Goal: Navigation & Orientation: Find specific page/section

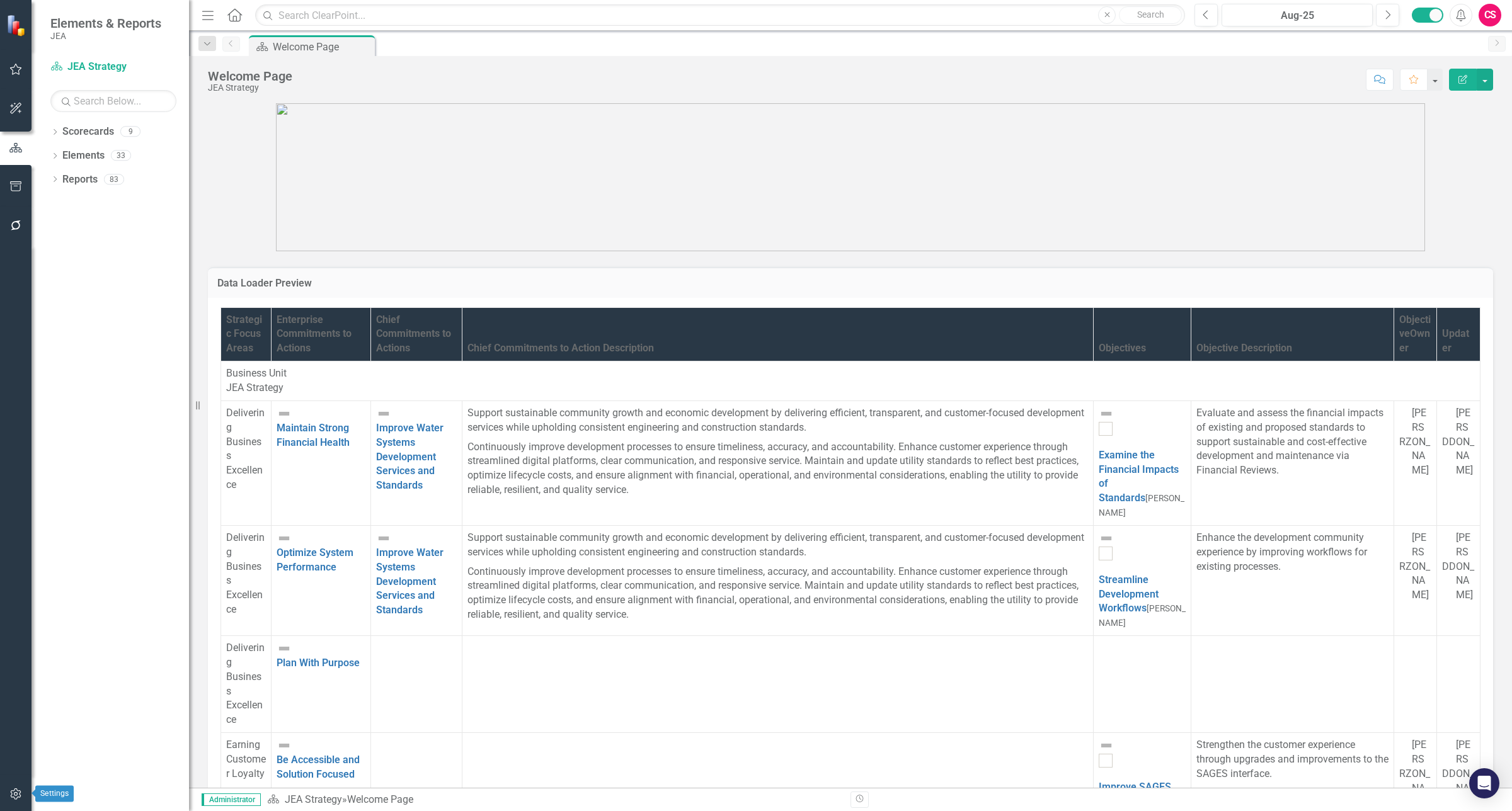
click at [8, 791] on button "button" at bounding box center [16, 795] width 28 height 27
click at [106, 230] on link "Revision History" at bounding box center [110, 223] width 158 height 14
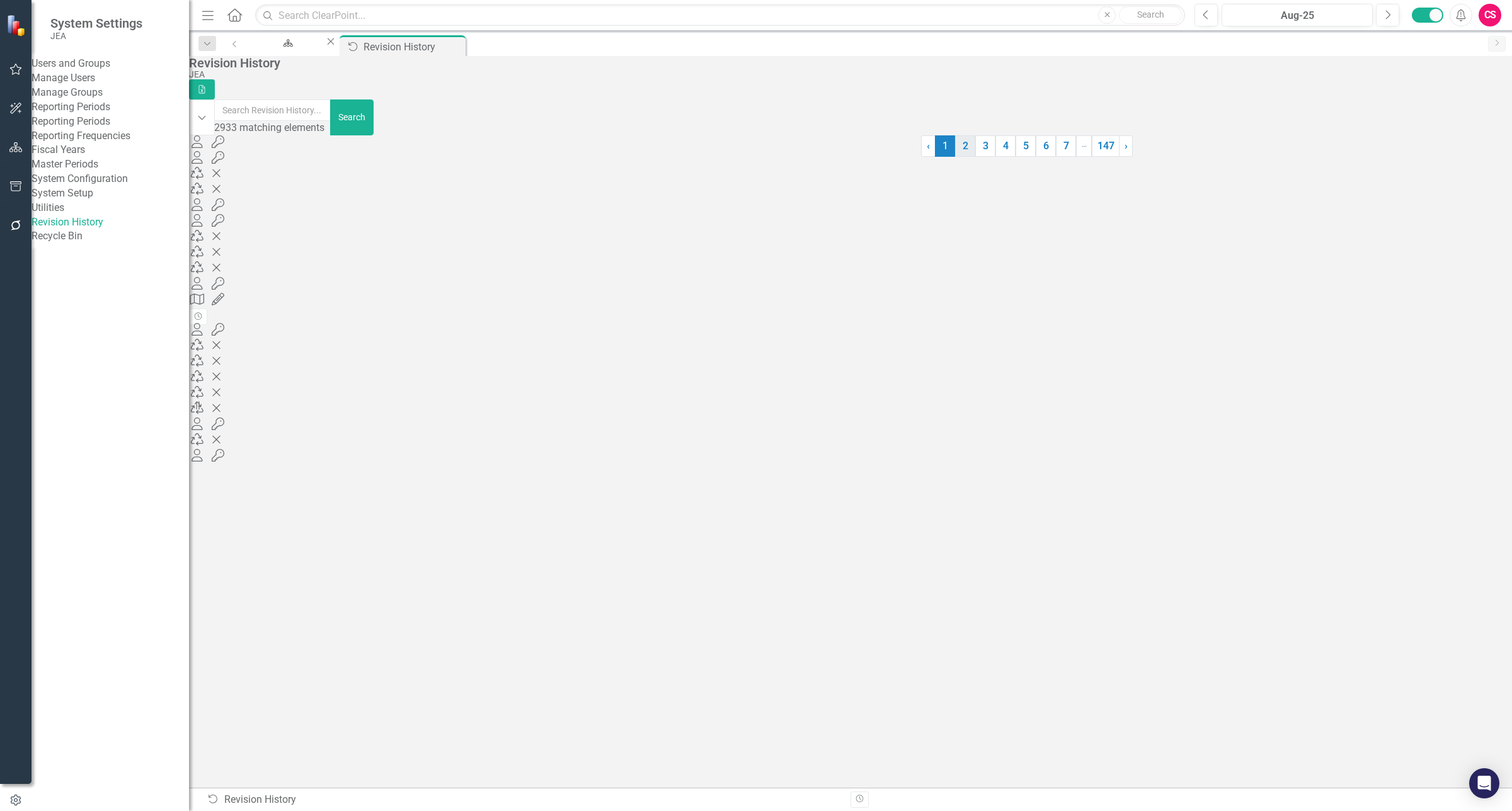
click at [955, 157] on link "2" at bounding box center [965, 146] width 20 height 21
click at [935, 157] on link "1" at bounding box center [945, 146] width 20 height 21
click at [62, 201] on link "System Setup" at bounding box center [110, 194] width 158 height 14
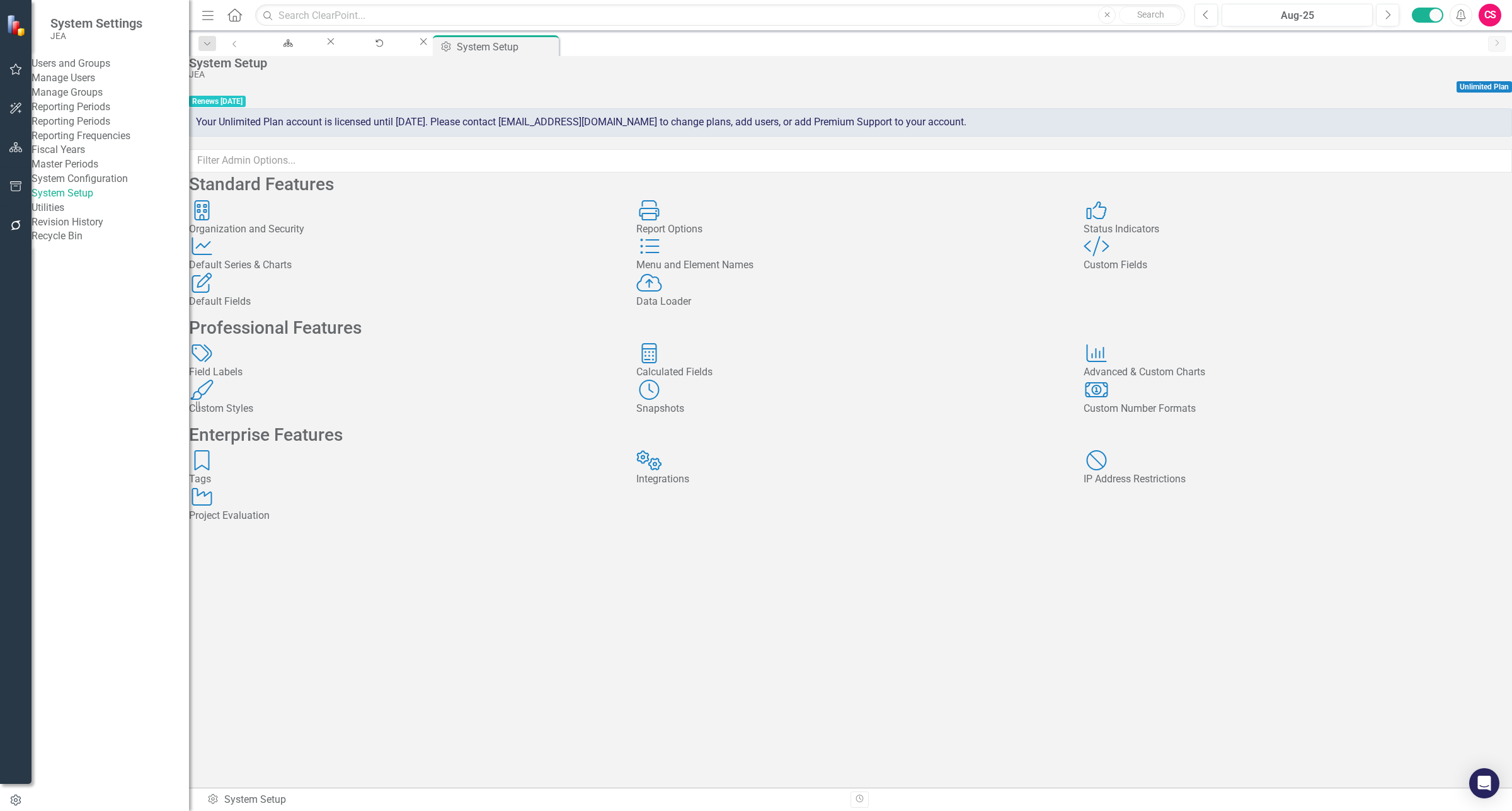
click at [869, 273] on div "Menu and Element Names Menu and Element Names" at bounding box center [851, 254] width 428 height 37
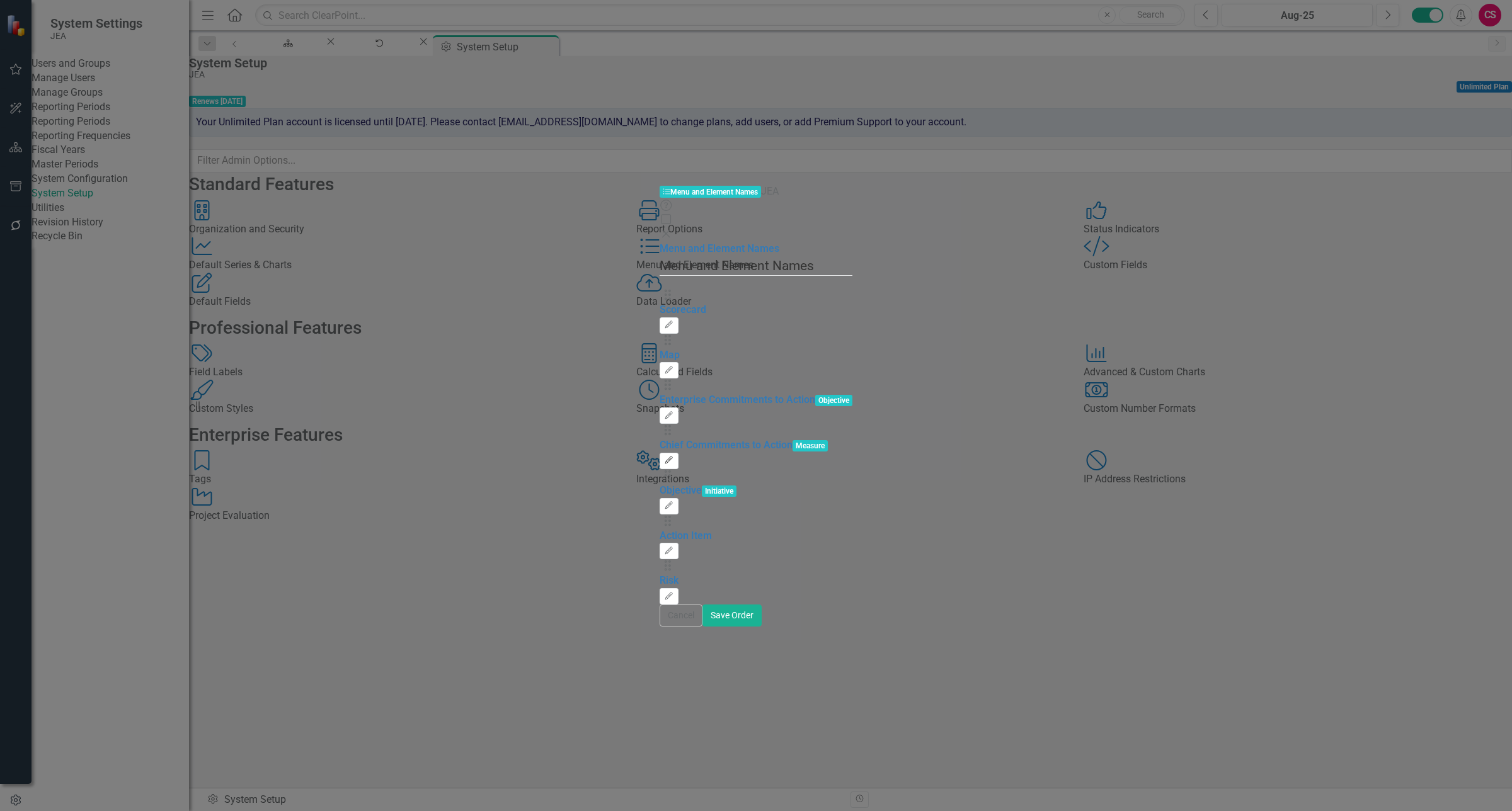
click at [678, 453] on button "Edit" at bounding box center [669, 460] width 18 height 16
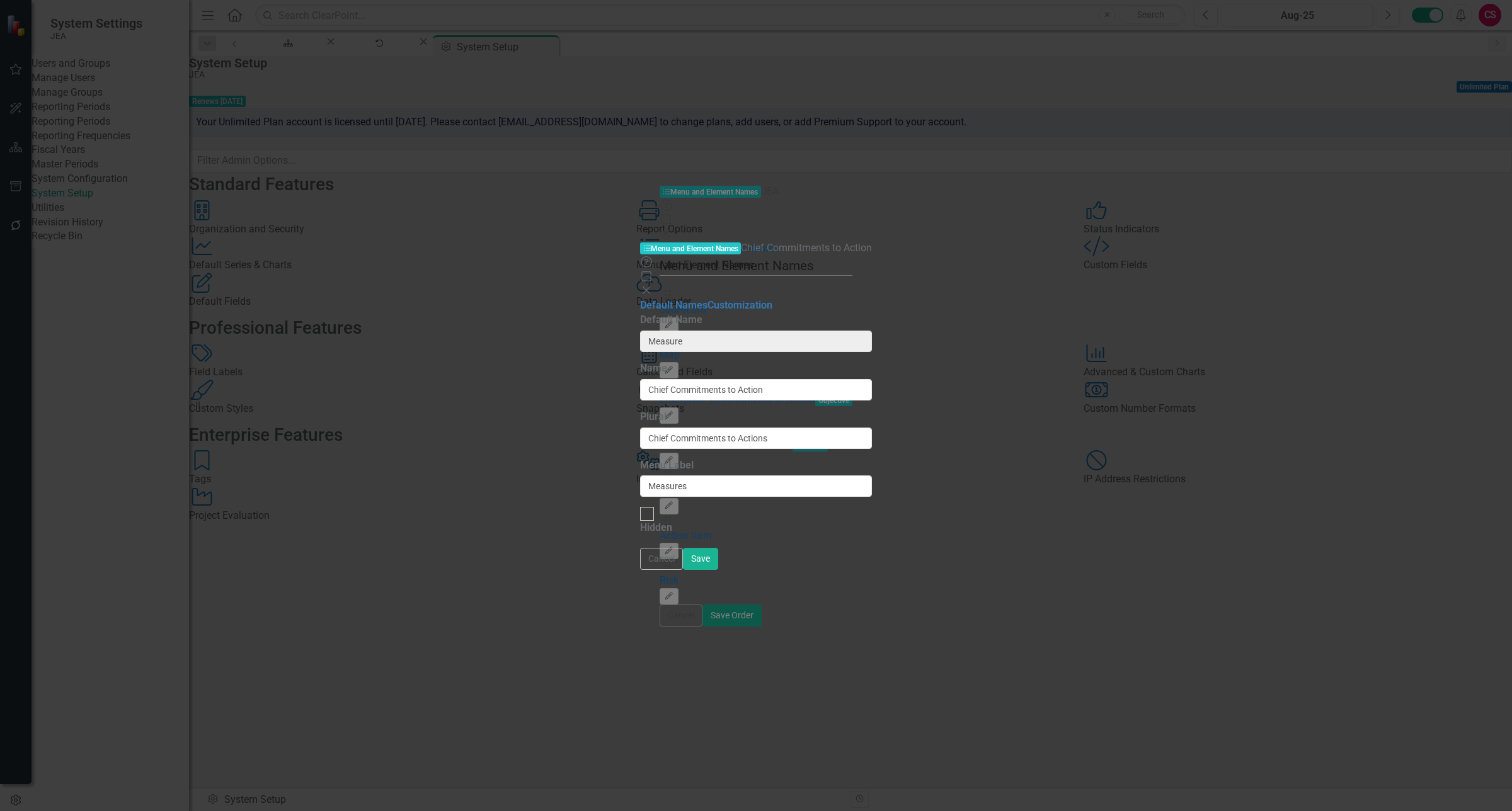
click at [653, 285] on icon "Close" at bounding box center [647, 290] width 13 height 10
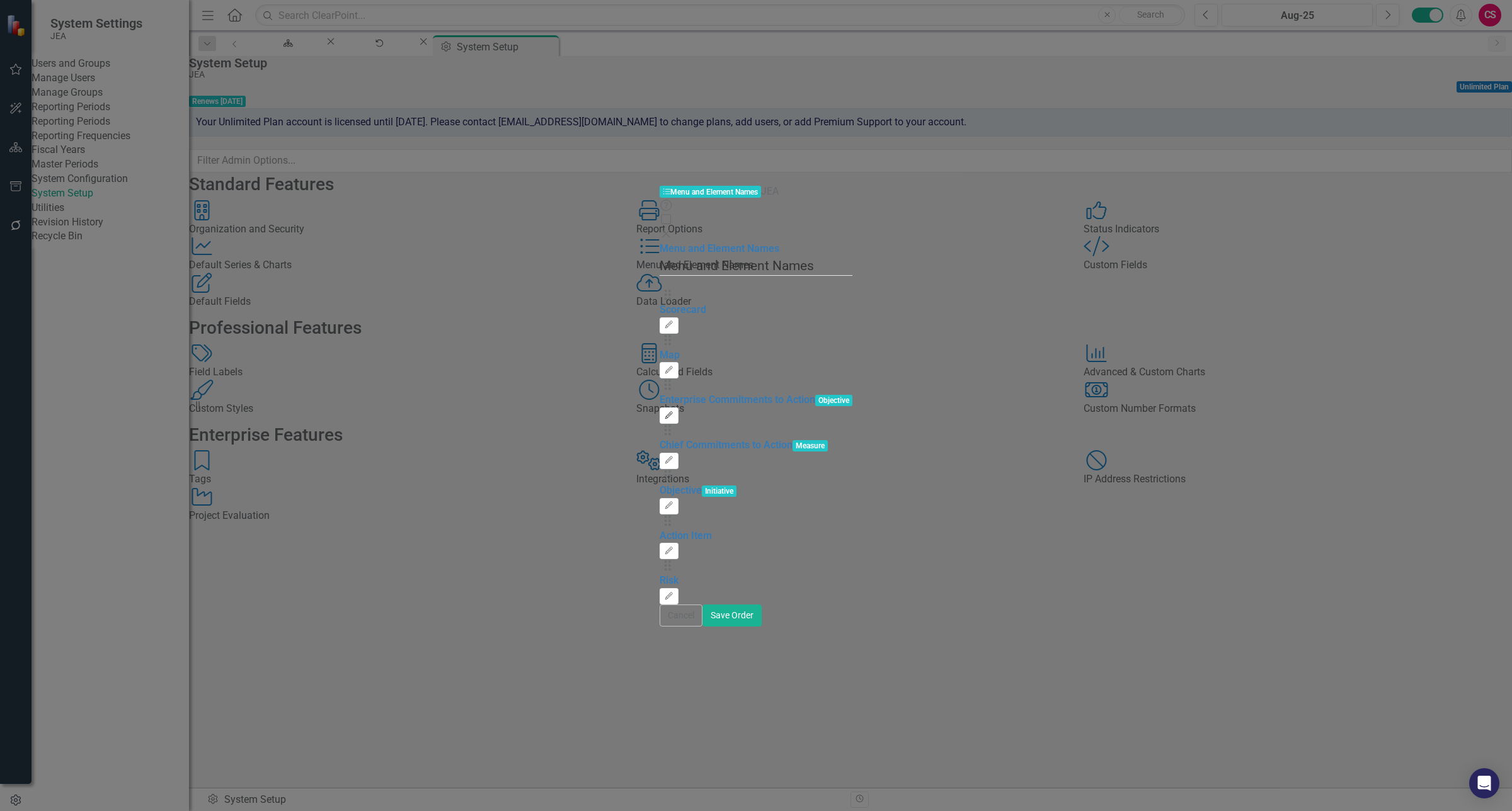
click at [673, 411] on icon "button" at bounding box center [669, 415] width 8 height 8
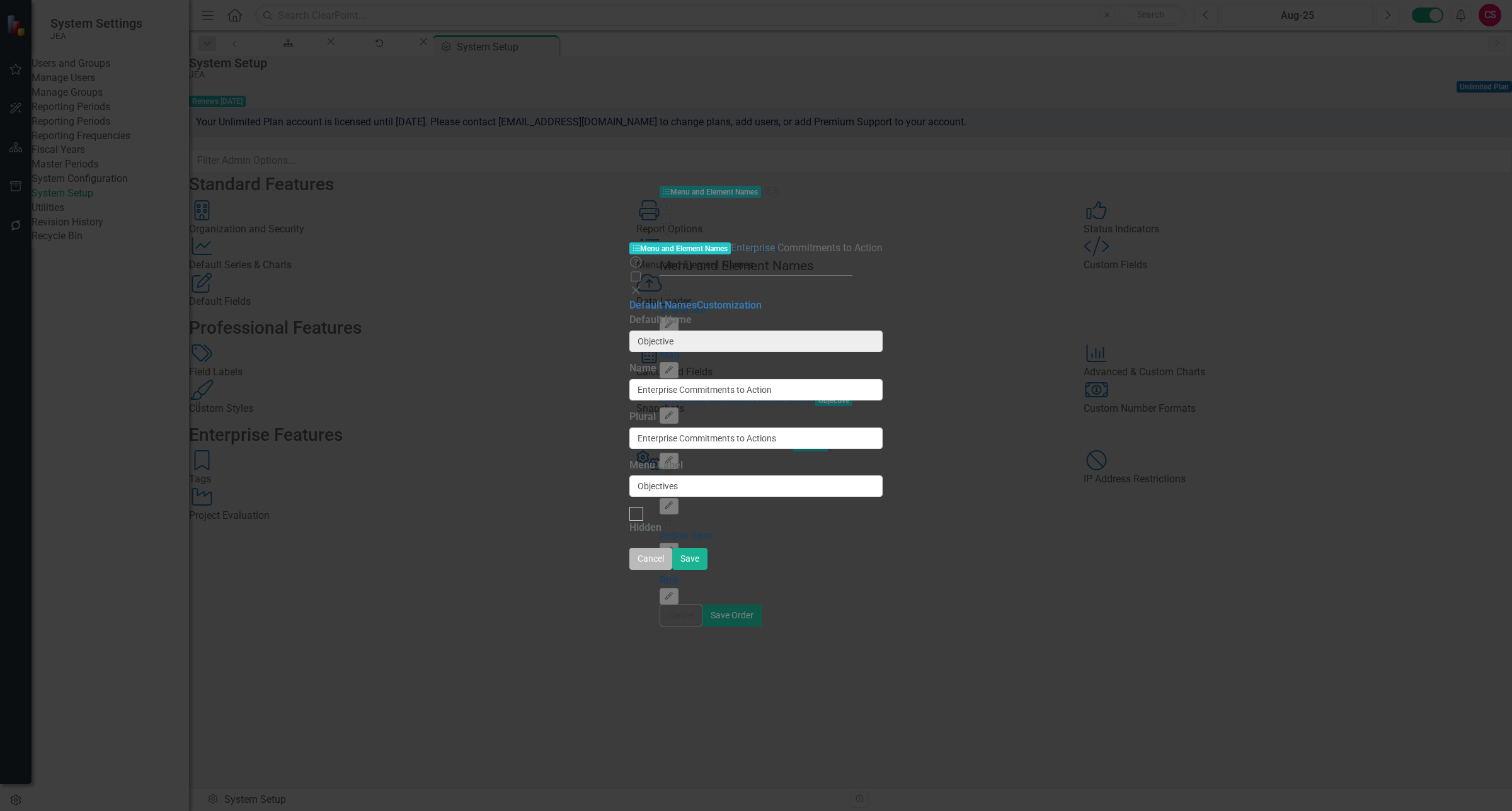
click at [672, 570] on button "Cancel" at bounding box center [650, 559] width 43 height 22
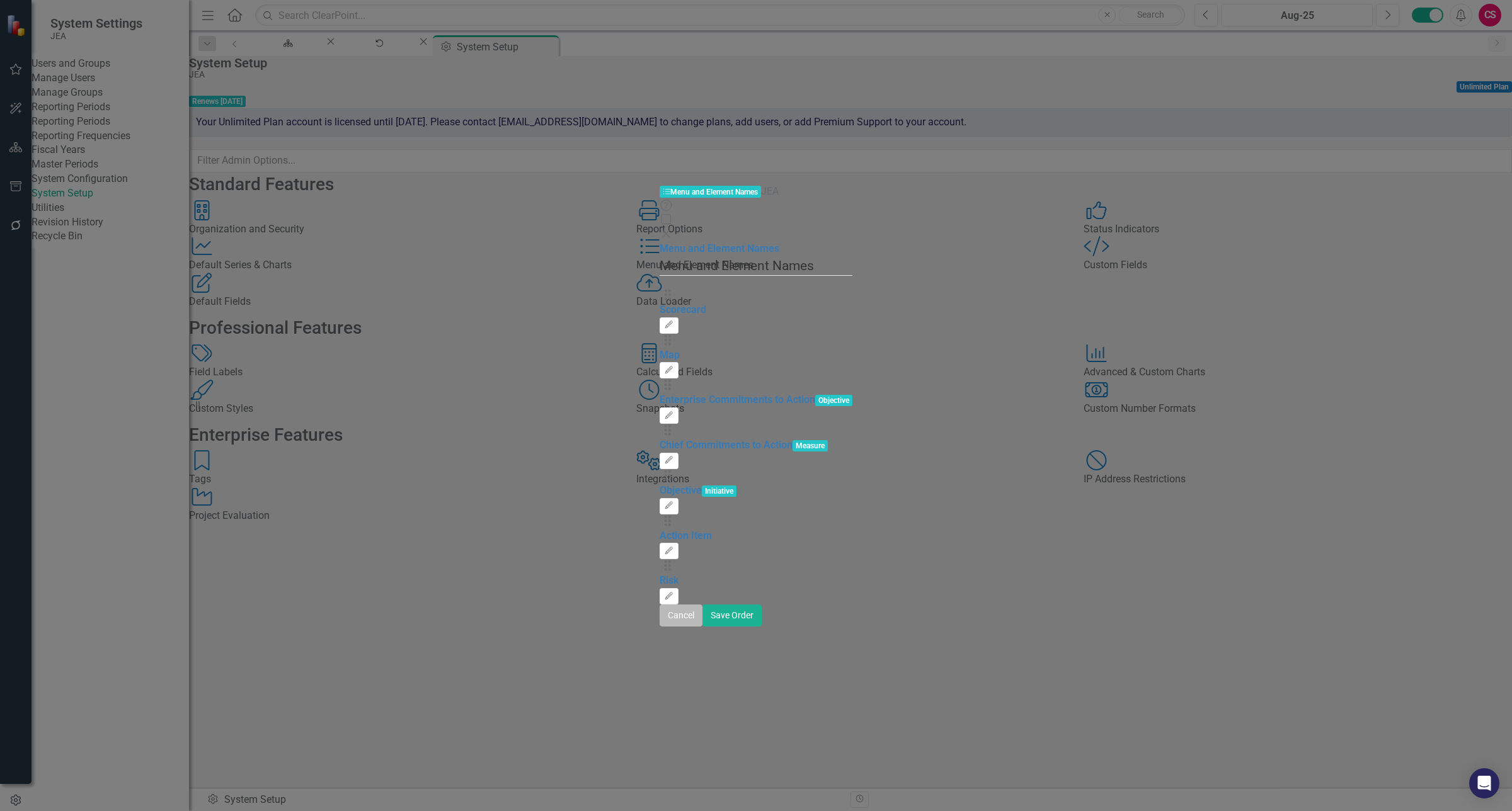
click at [702, 627] on button "Cancel" at bounding box center [681, 616] width 43 height 22
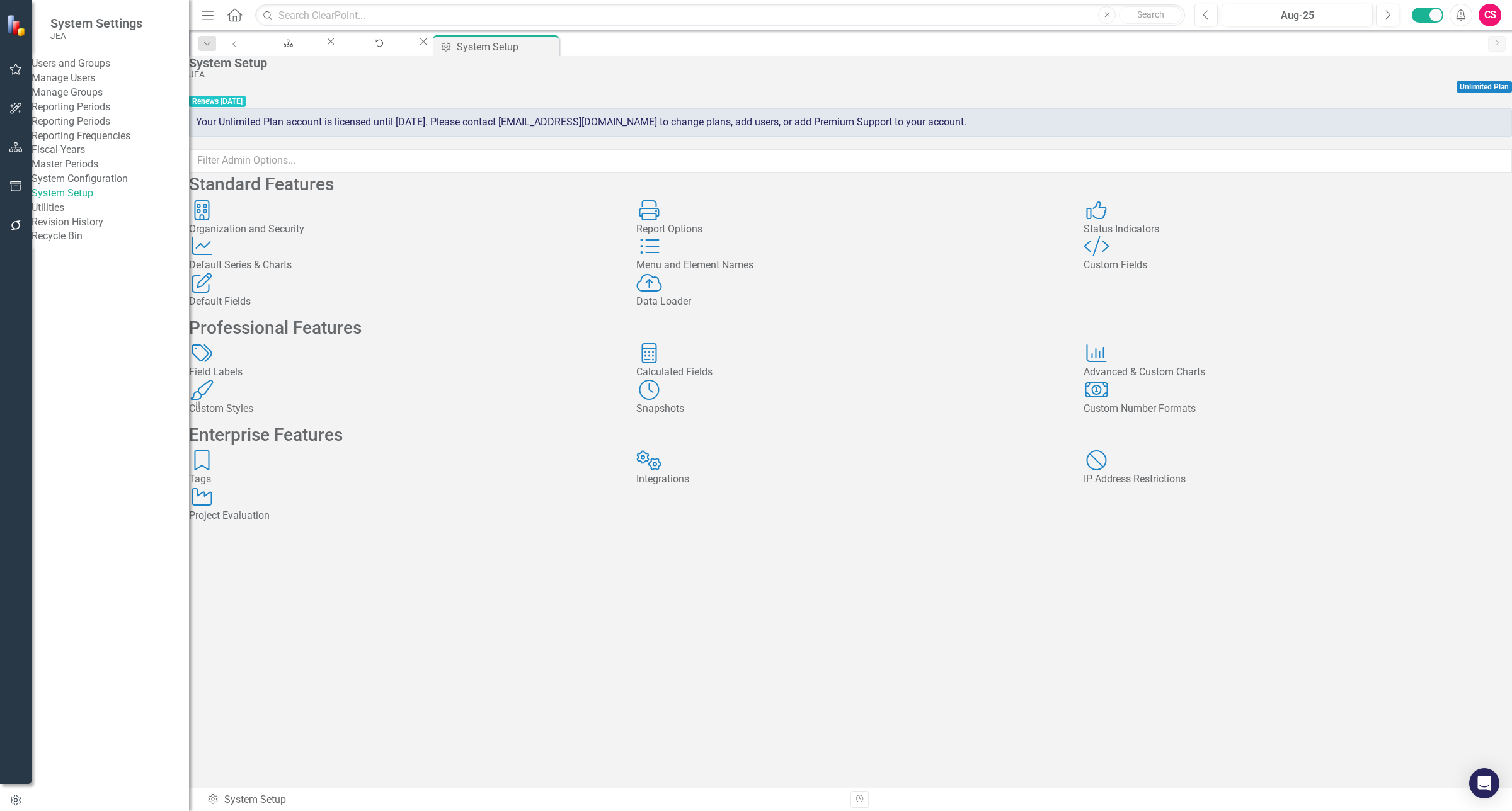
click at [885, 273] on div "Menu and Element Names Menu and Element Names" at bounding box center [851, 254] width 428 height 37
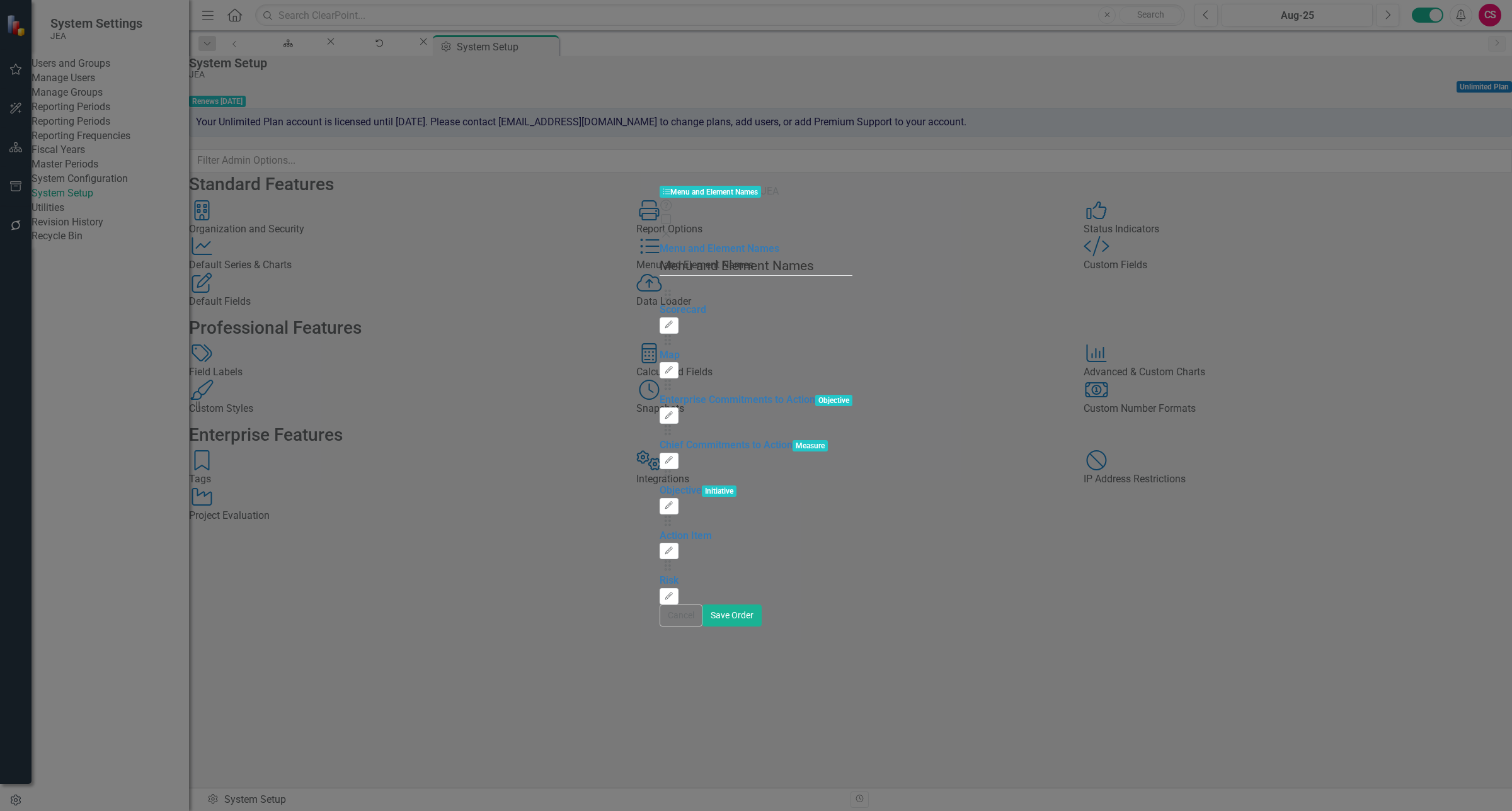
click at [853, 469] on div "Drag Objective Initiative Edit" at bounding box center [756, 492] width 193 height 45
click at [678, 498] on button "Edit" at bounding box center [669, 506] width 18 height 16
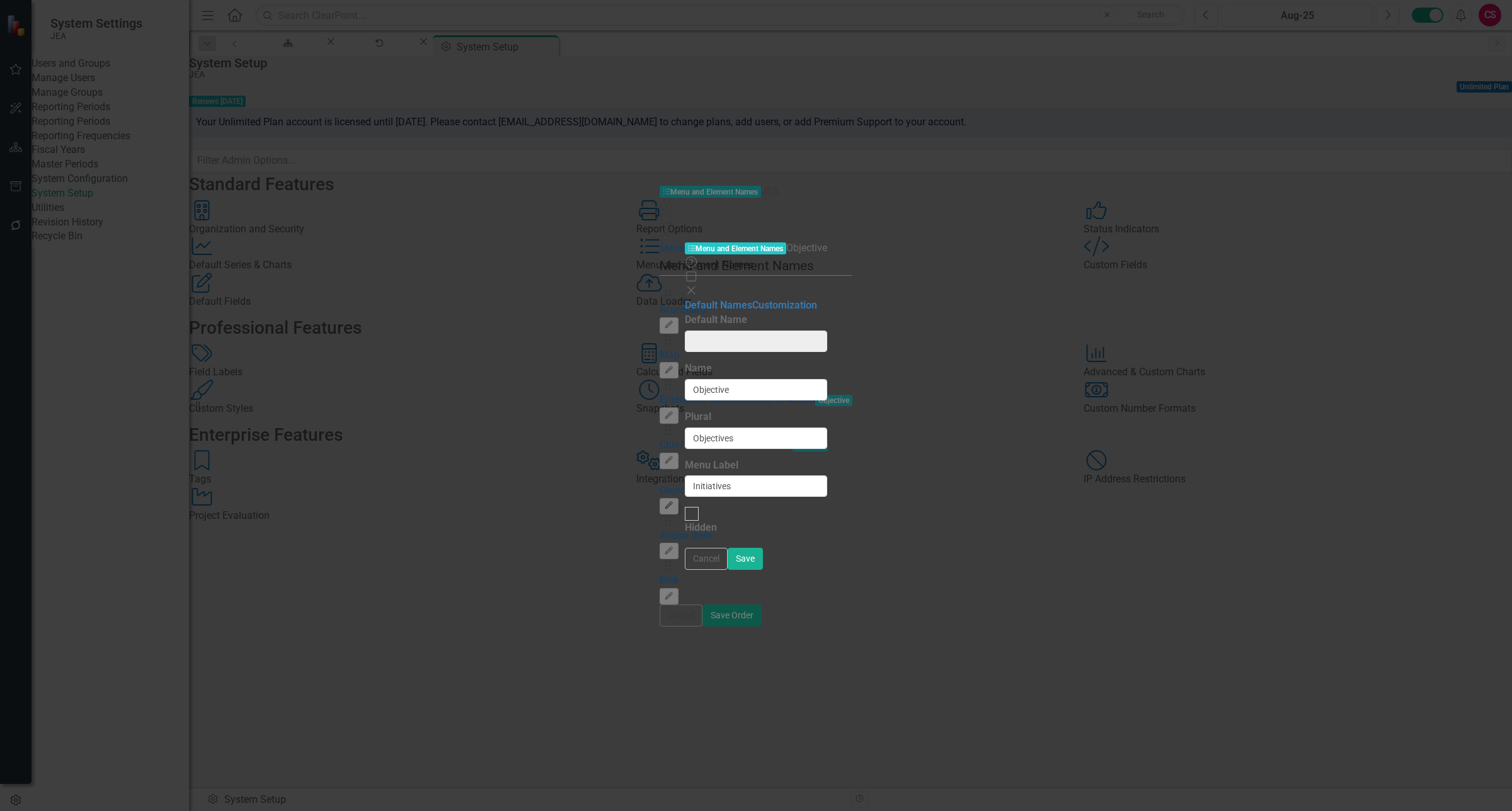
type input "Initiative"
click at [728, 570] on button "Cancel" at bounding box center [706, 559] width 43 height 22
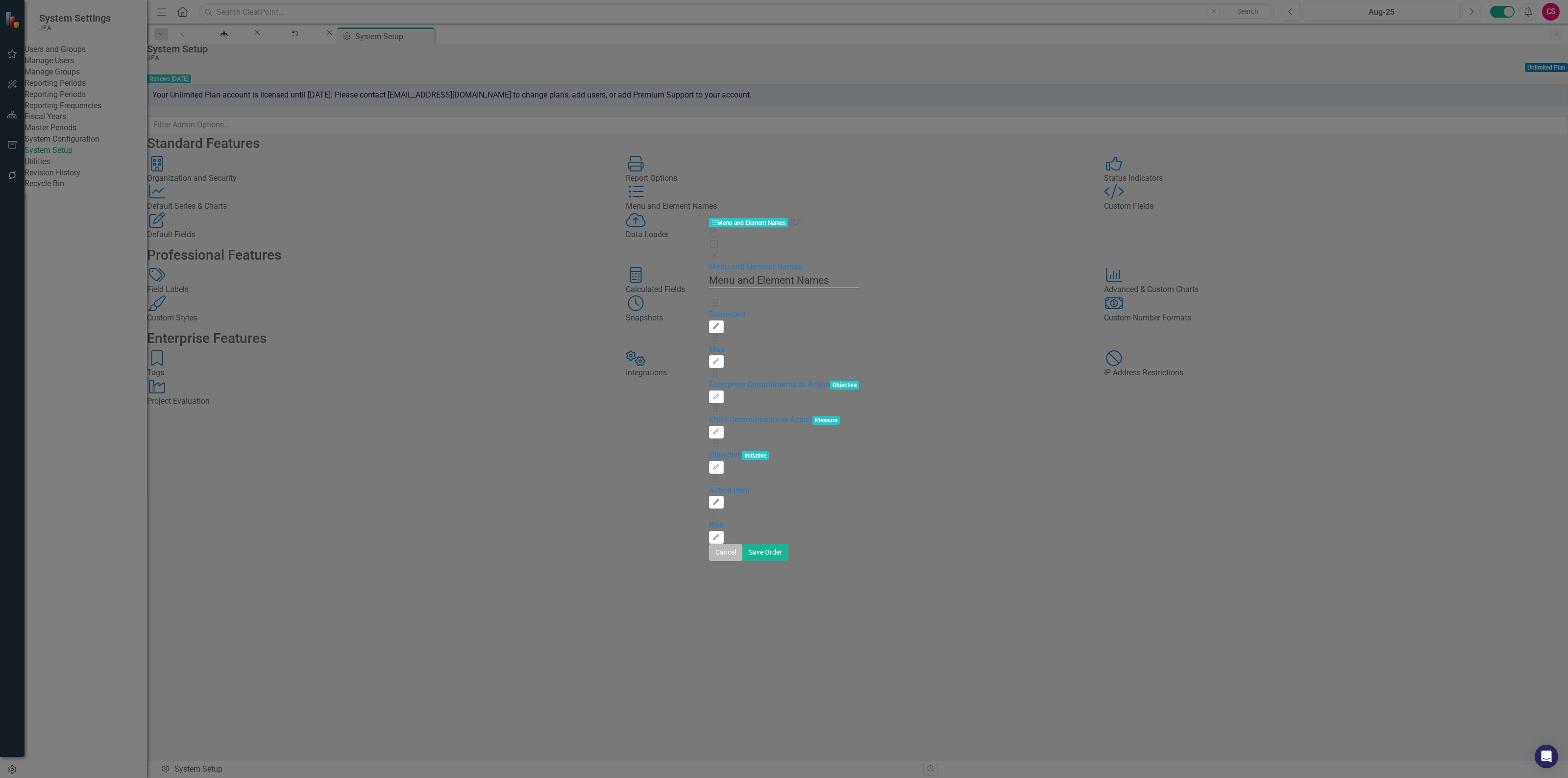
click at [743, 561] on button "Cancel" at bounding box center [725, 552] width 34 height 17
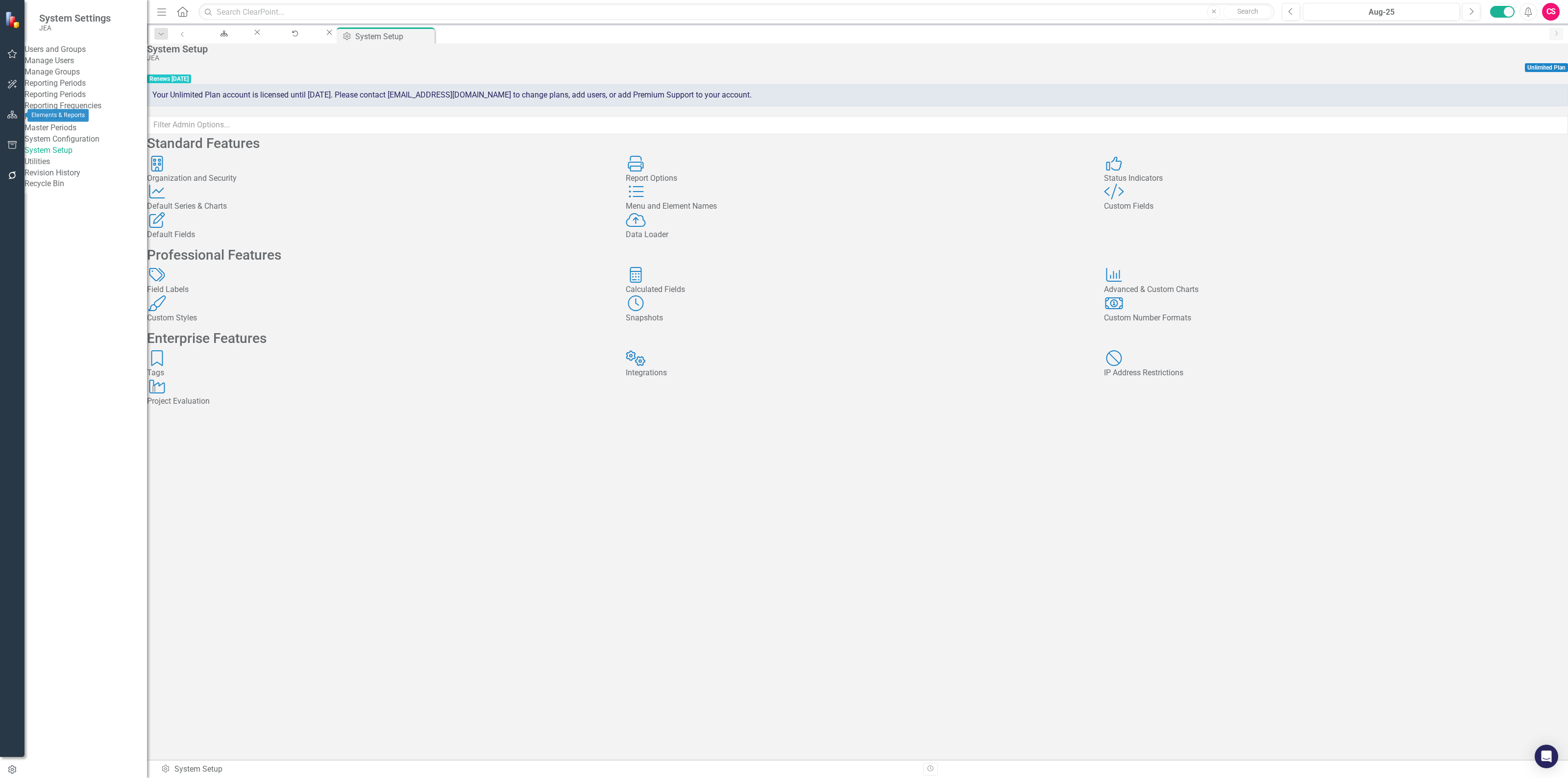
click at [9, 113] on icon "button" at bounding box center [12, 114] width 10 height 8
click at [73, 99] on link "Scorecards" at bounding box center [69, 103] width 40 height 11
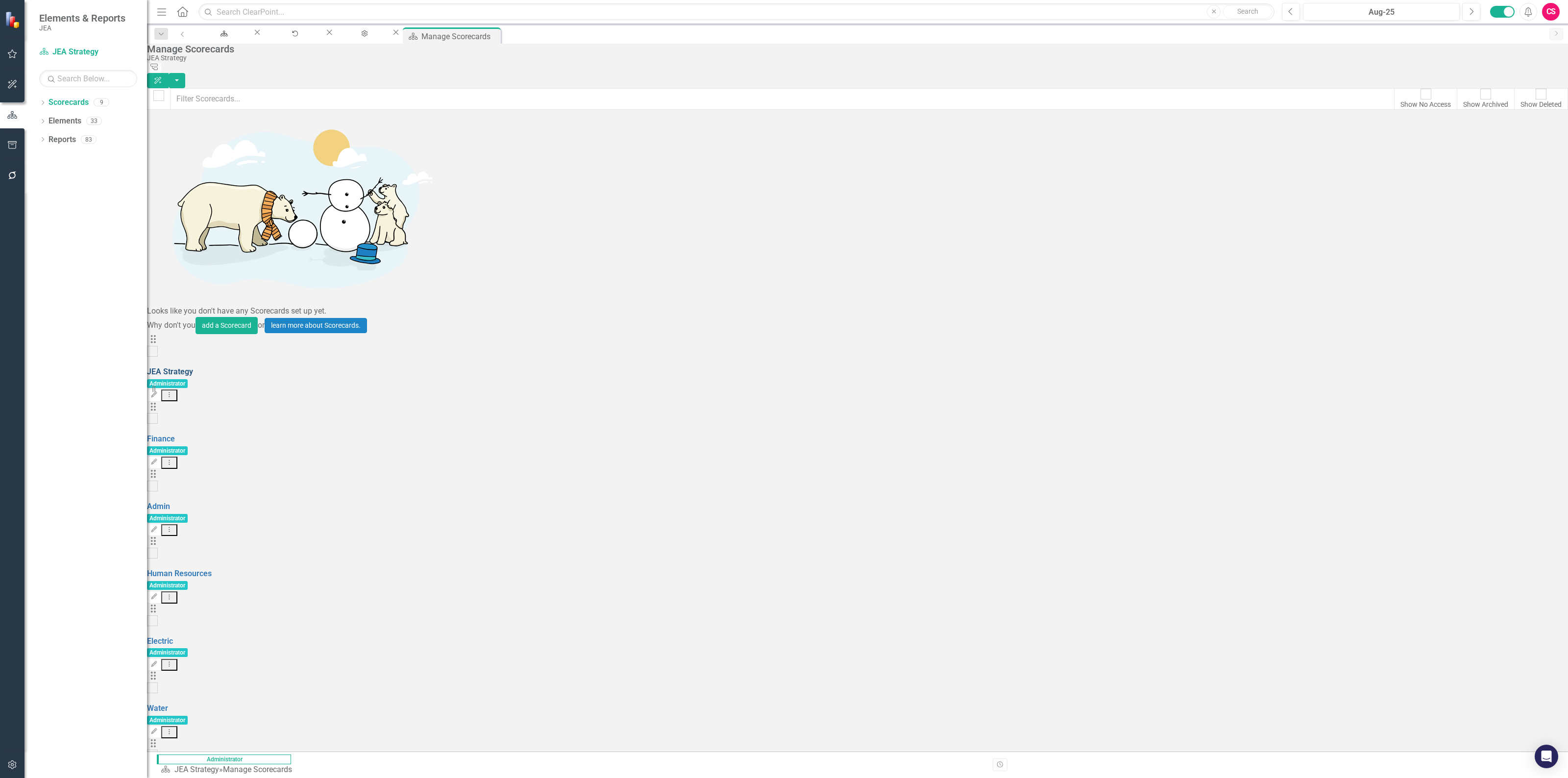
click at [193, 367] on link "JEA Strategy" at bounding box center [170, 372] width 46 height 9
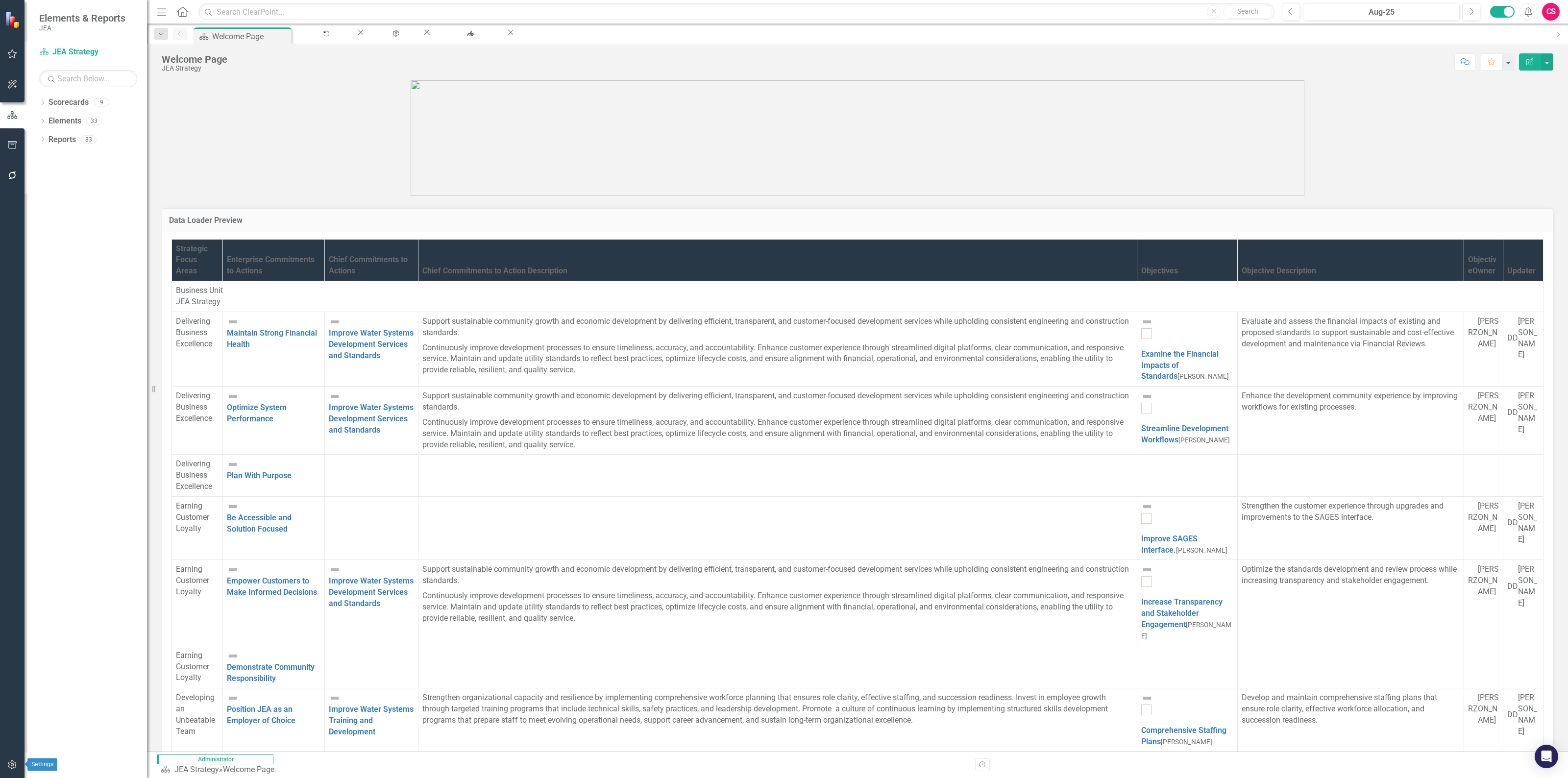
click at [9, 631] on icon "button" at bounding box center [12, 765] width 9 height 9
click at [67, 156] on link "System Setup" at bounding box center [85, 151] width 123 height 11
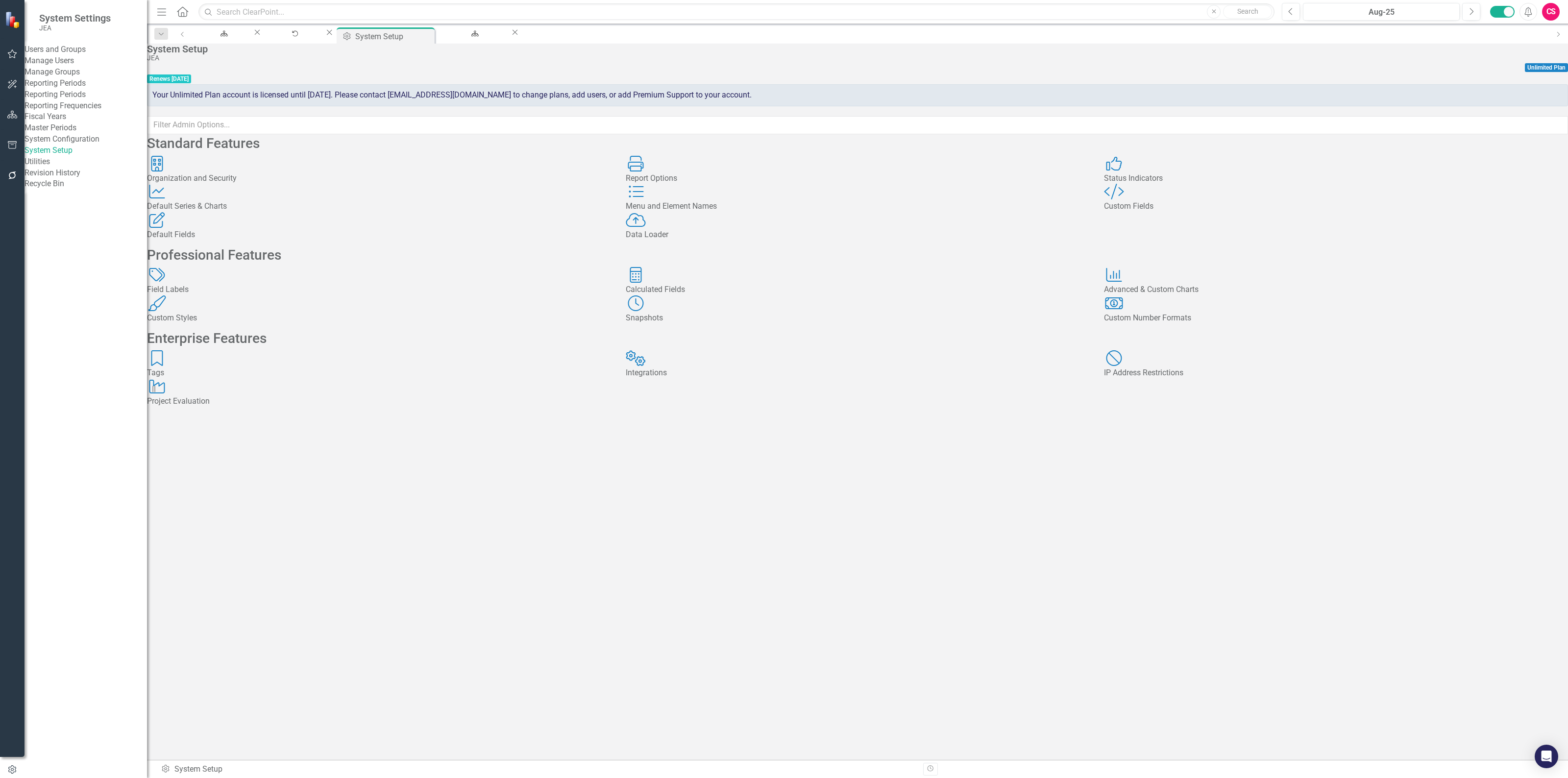
click at [836, 212] on div "Menu and Element Names Menu and Element Names" at bounding box center [858, 198] width 464 height 29
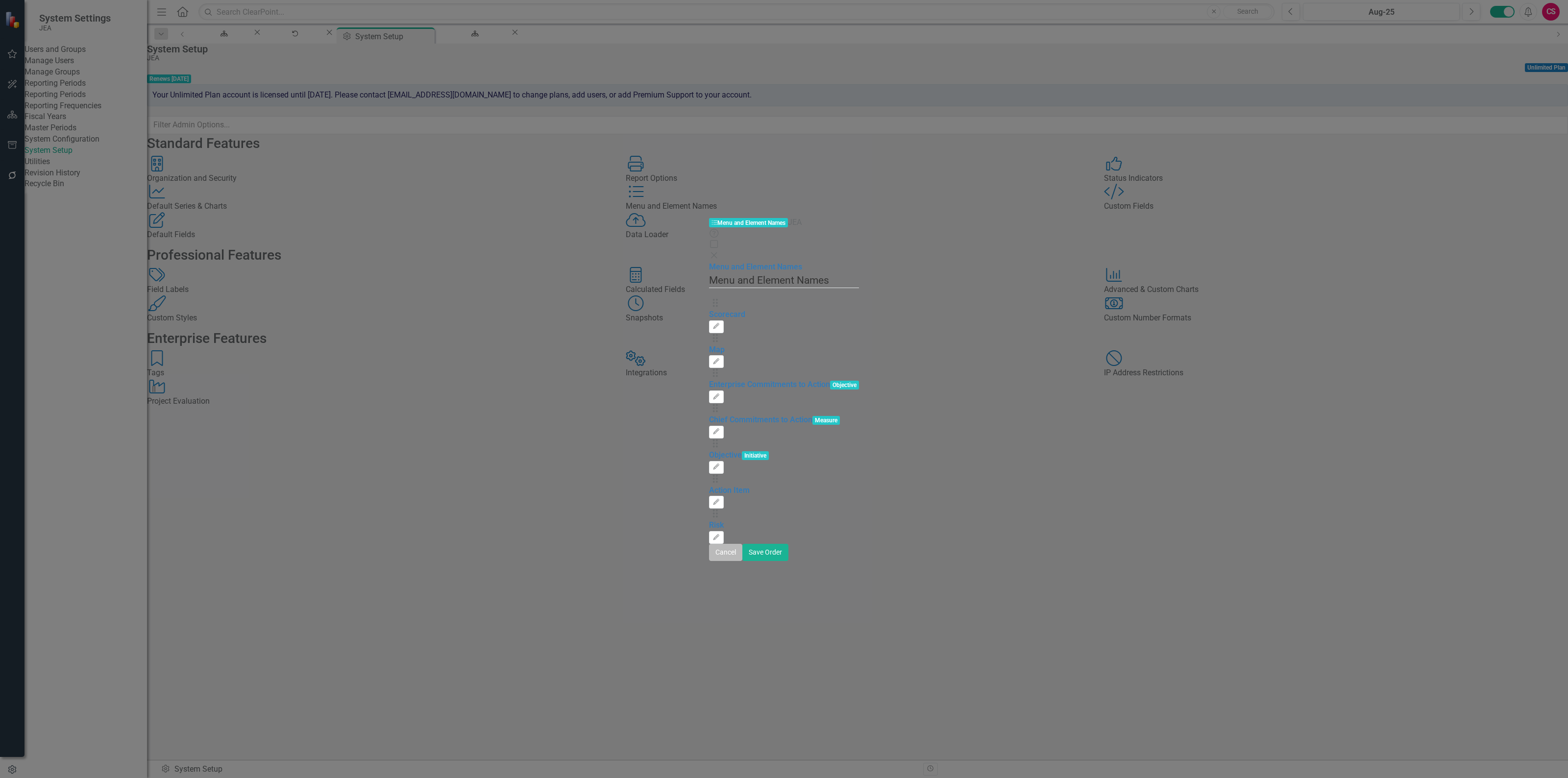
click at [743, 561] on button "Cancel" at bounding box center [725, 552] width 34 height 17
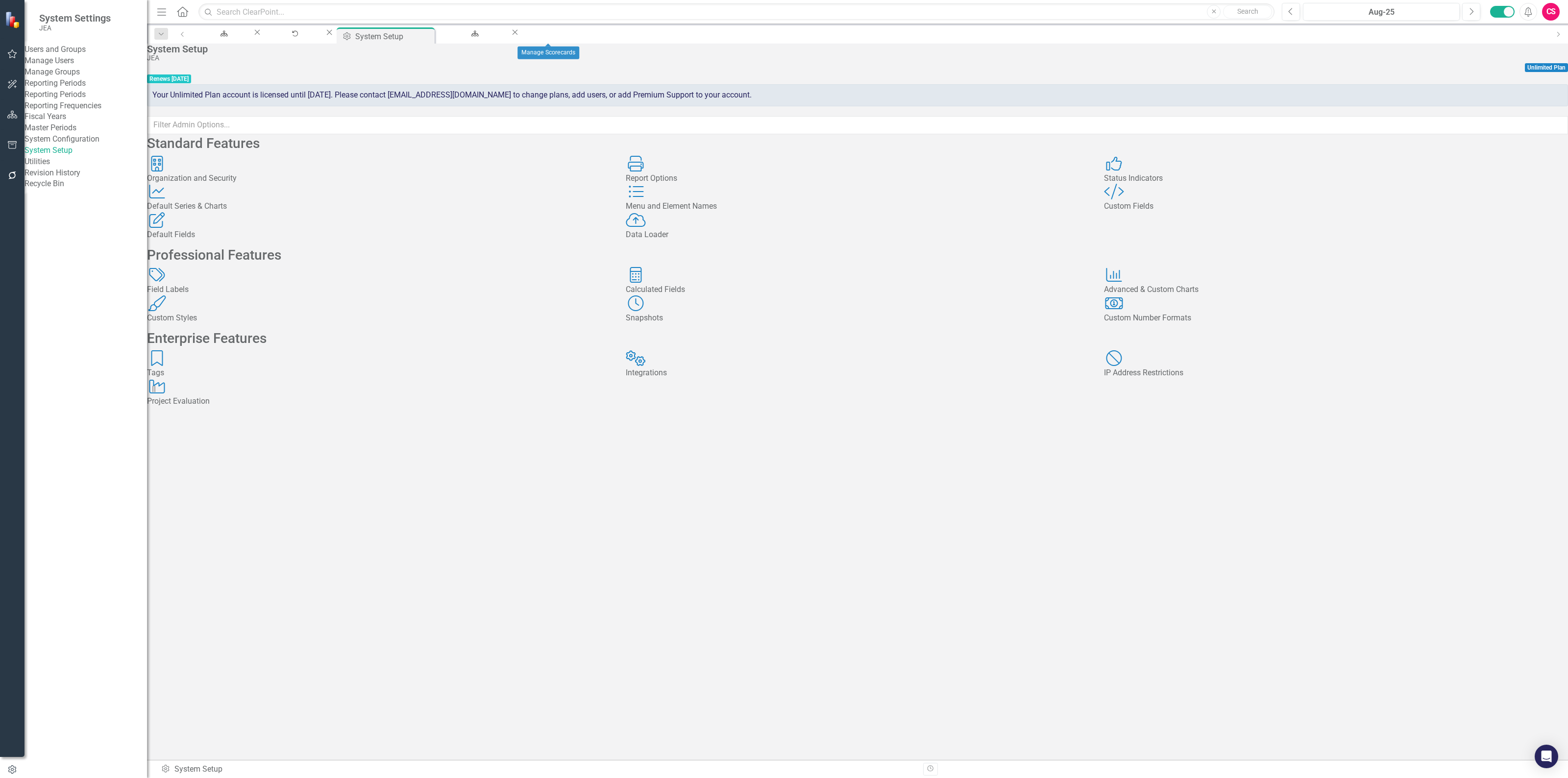
click at [520, 40] on div "Scorecard Manage Scorecards Close" at bounding box center [478, 34] width 84 height 12
click at [502, 37] on div "Manage Scorecards" at bounding box center [473, 43] width 56 height 12
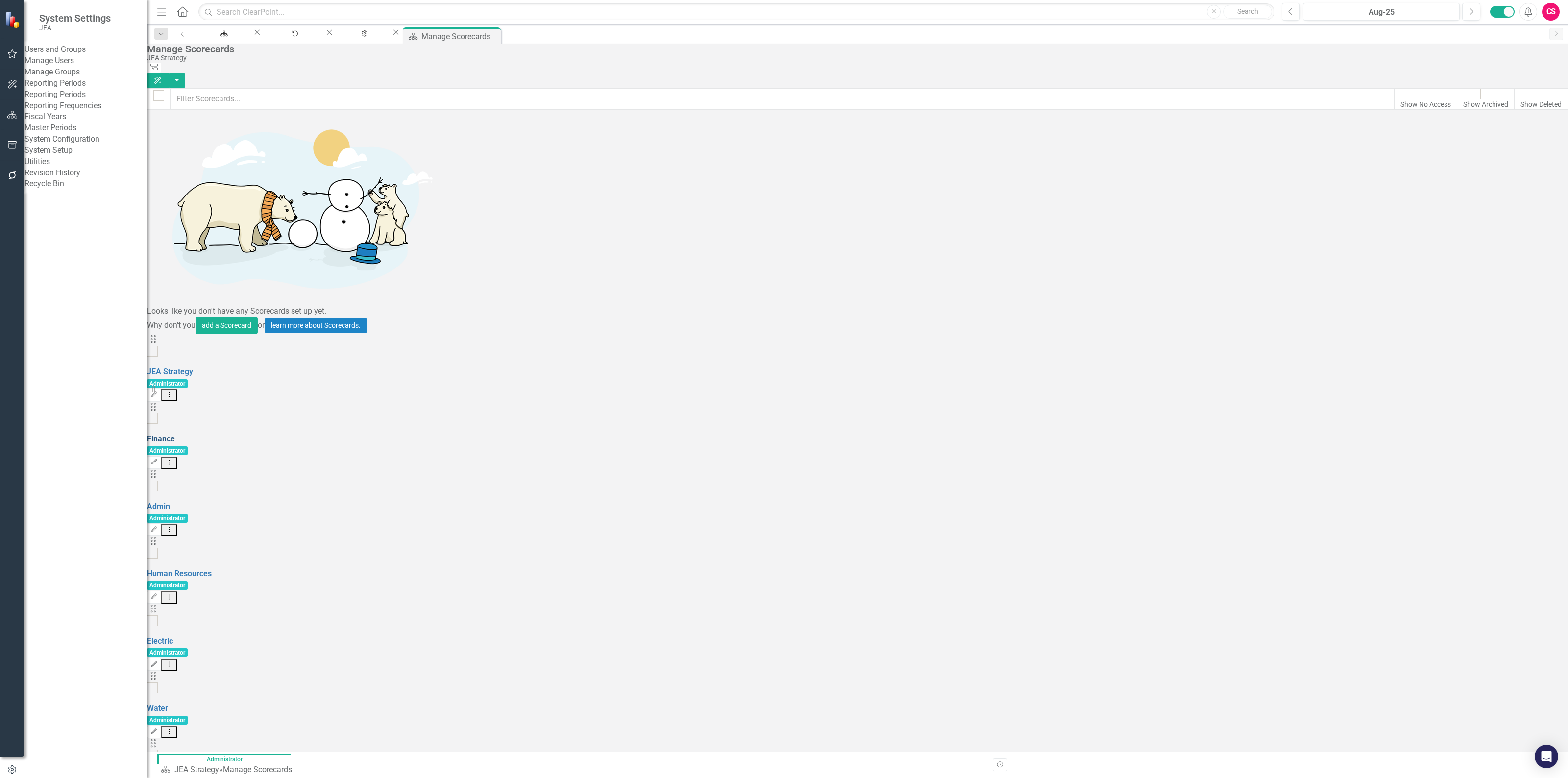
click at [175, 434] on link "Finance" at bounding box center [161, 439] width 28 height 9
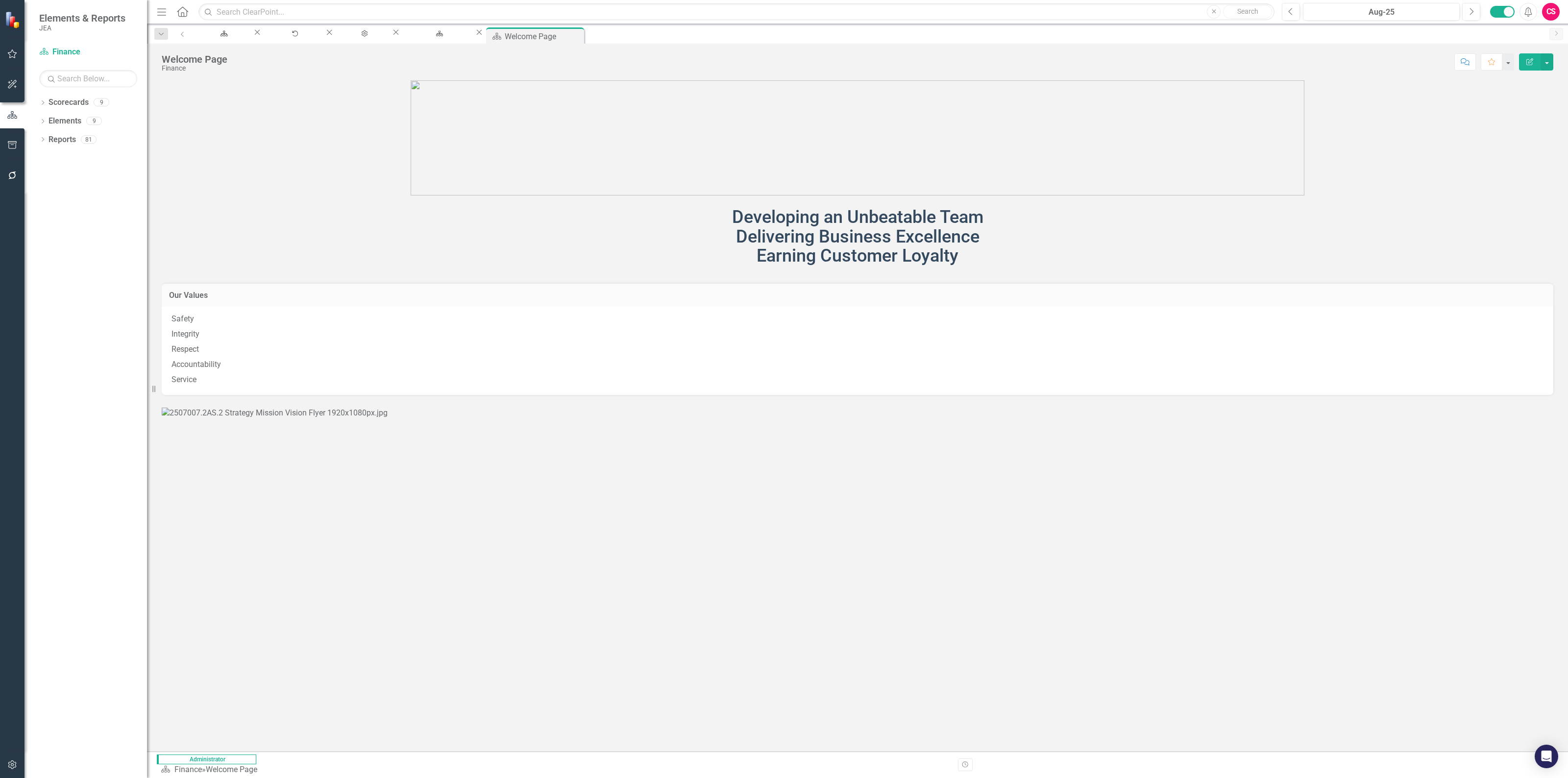
scroll to position [123, 0]
click at [71, 93] on div "Scorecard Finance Search Dropdown Scorecards 9 Dropdown JEA Strategy Finance Ad…" at bounding box center [85, 411] width 123 height 734
click at [63, 101] on link "Scorecards" at bounding box center [69, 103] width 40 height 11
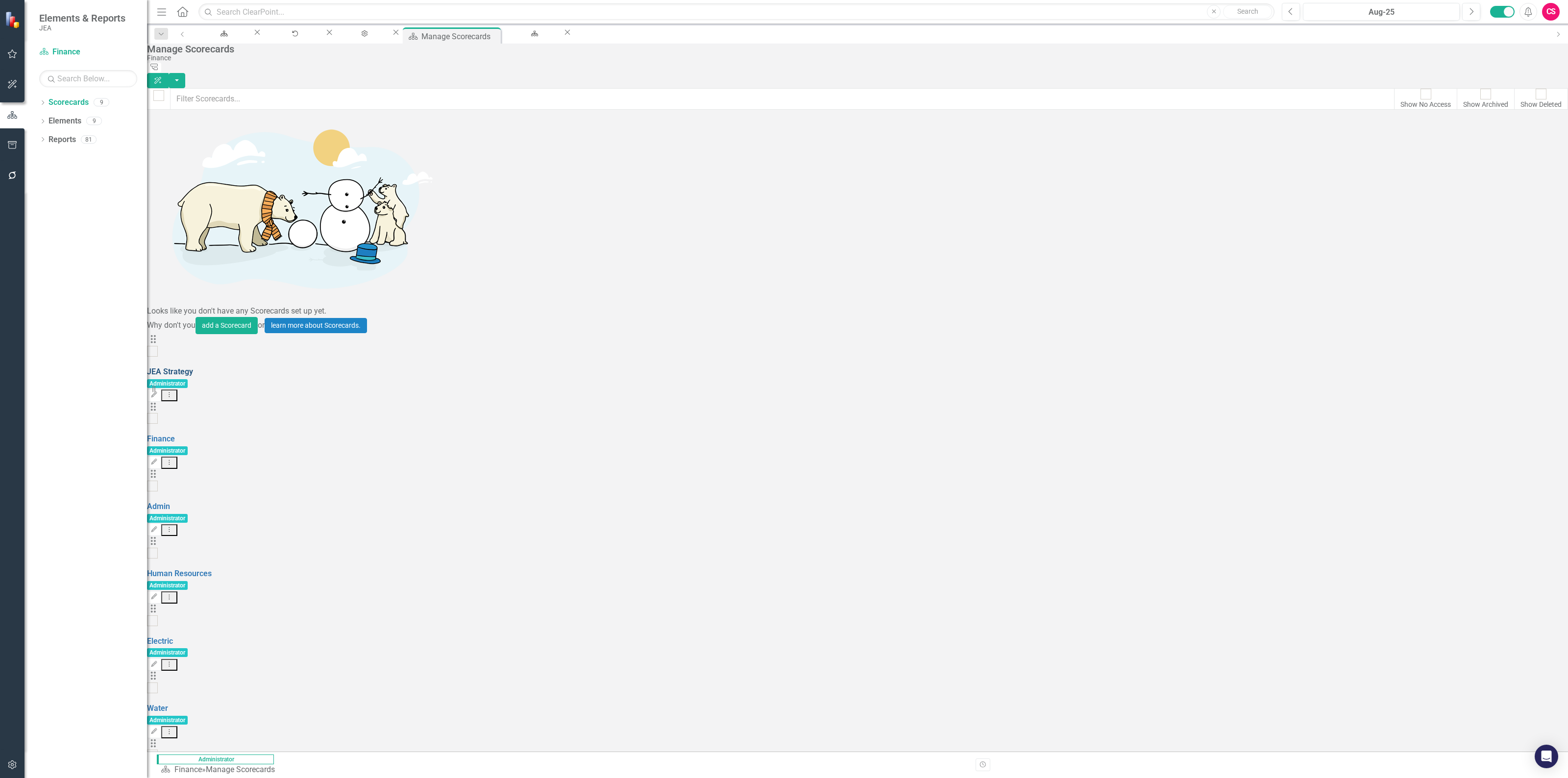
click at [193, 367] on link "JEA Strategy" at bounding box center [170, 372] width 46 height 9
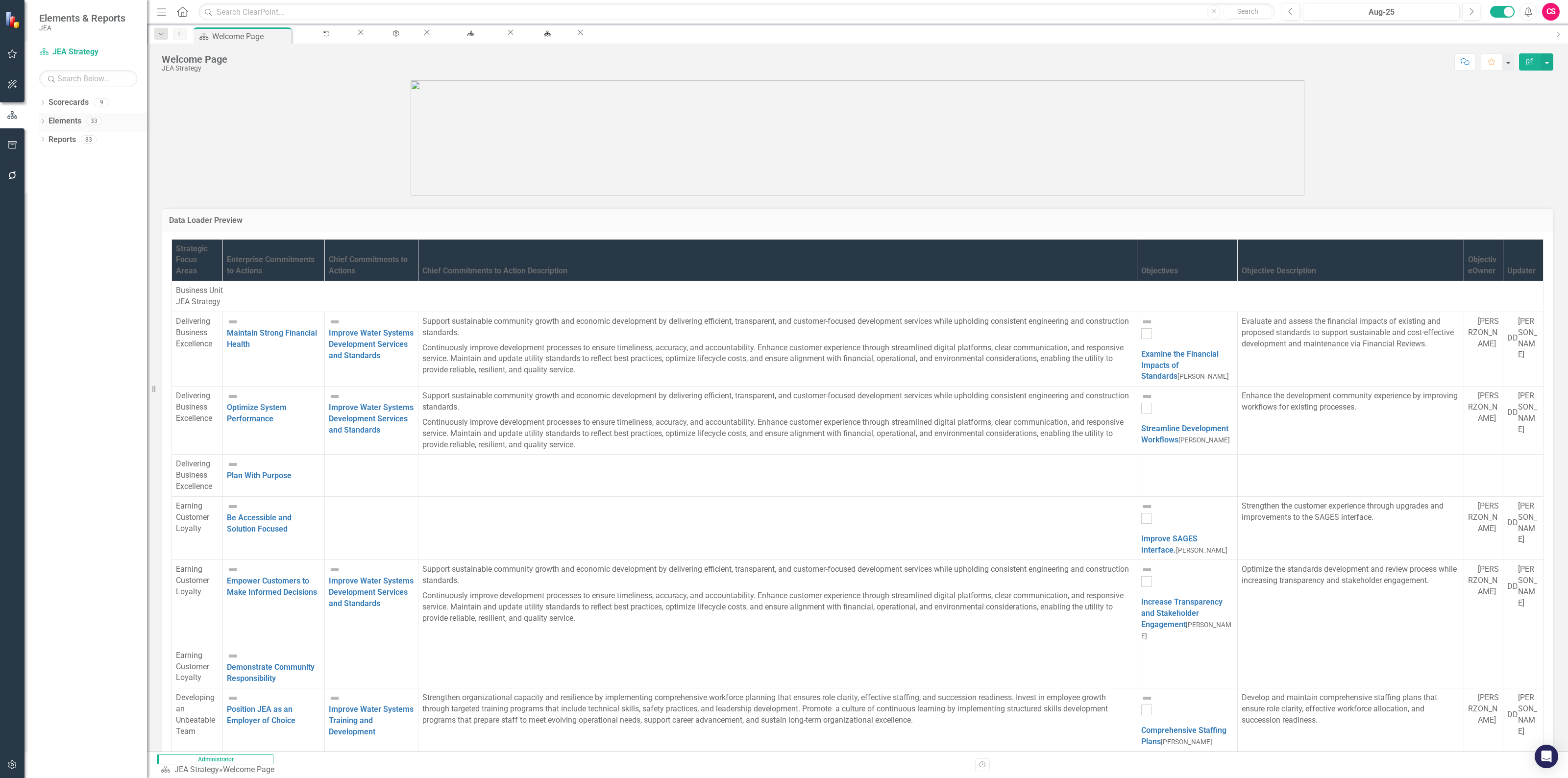
click at [73, 123] on link "Elements" at bounding box center [65, 121] width 33 height 11
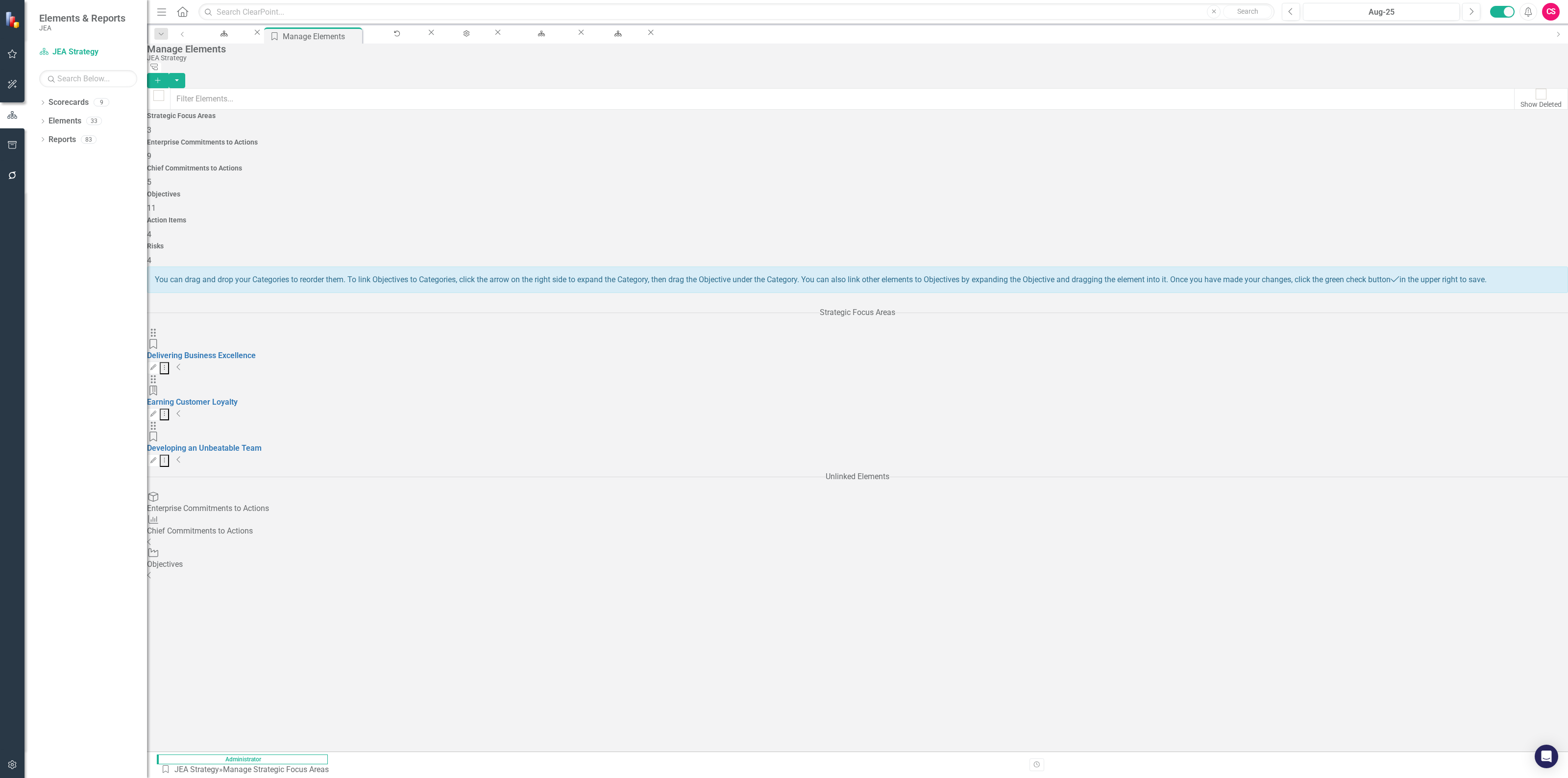
click at [548, 139] on div "Enterprise Commitments to Actions" at bounding box center [857, 142] width 1421 height 7
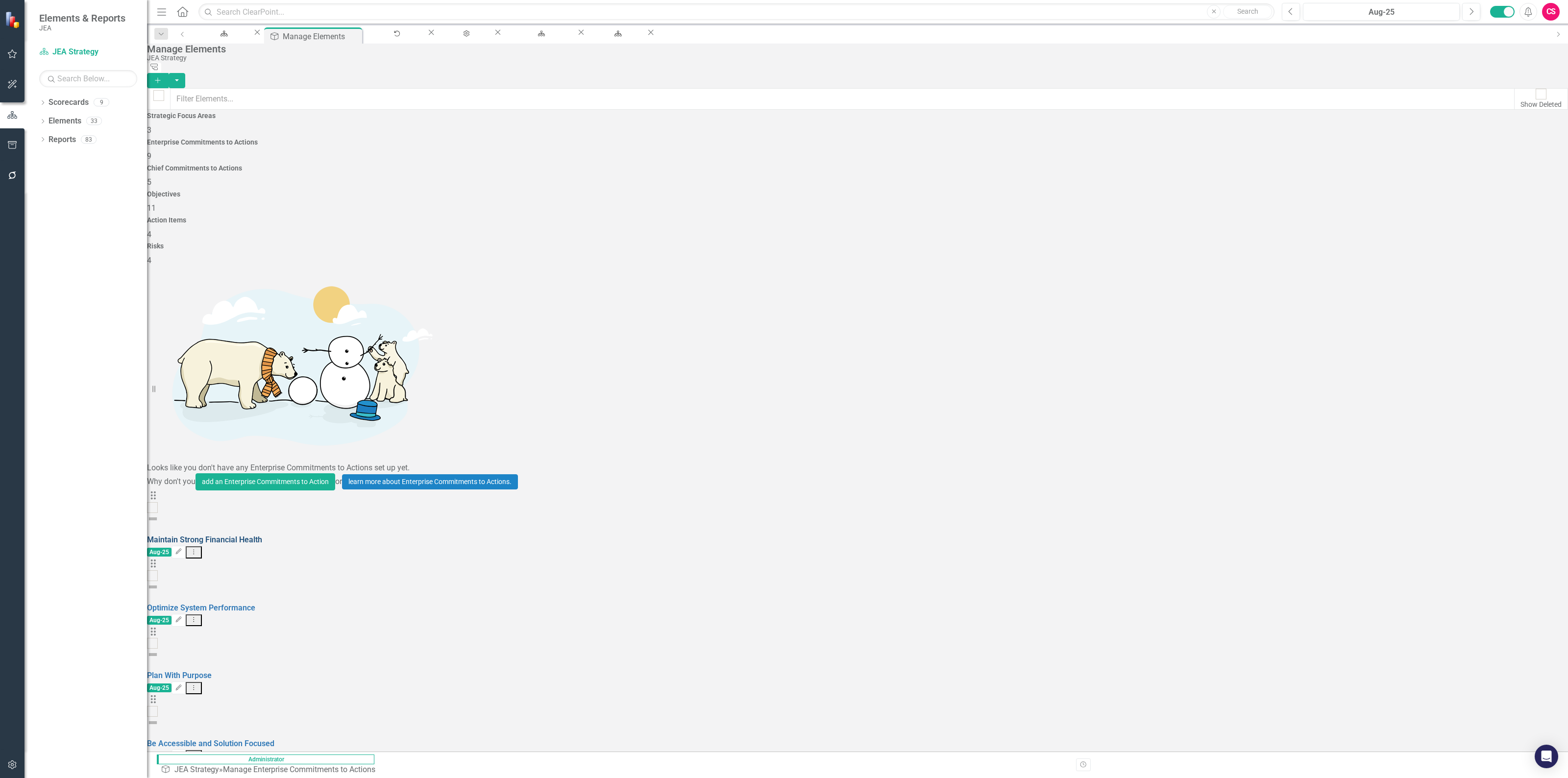
click at [262, 535] on link "Maintain Strong Financial Health" at bounding box center [204, 539] width 115 height 9
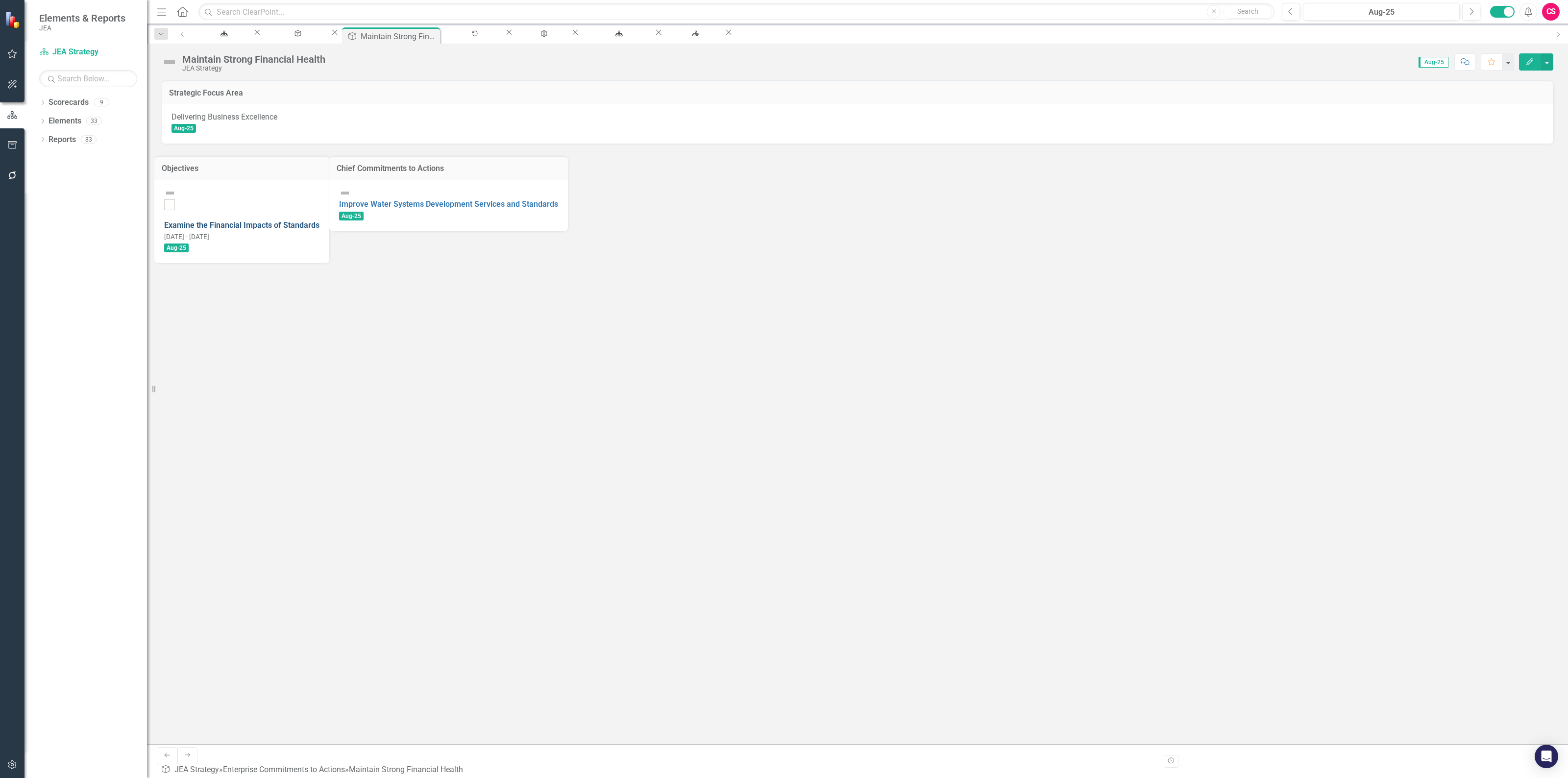
click at [287, 220] on link "Examine the Financial Impacts of Standards" at bounding box center [242, 225] width 156 height 9
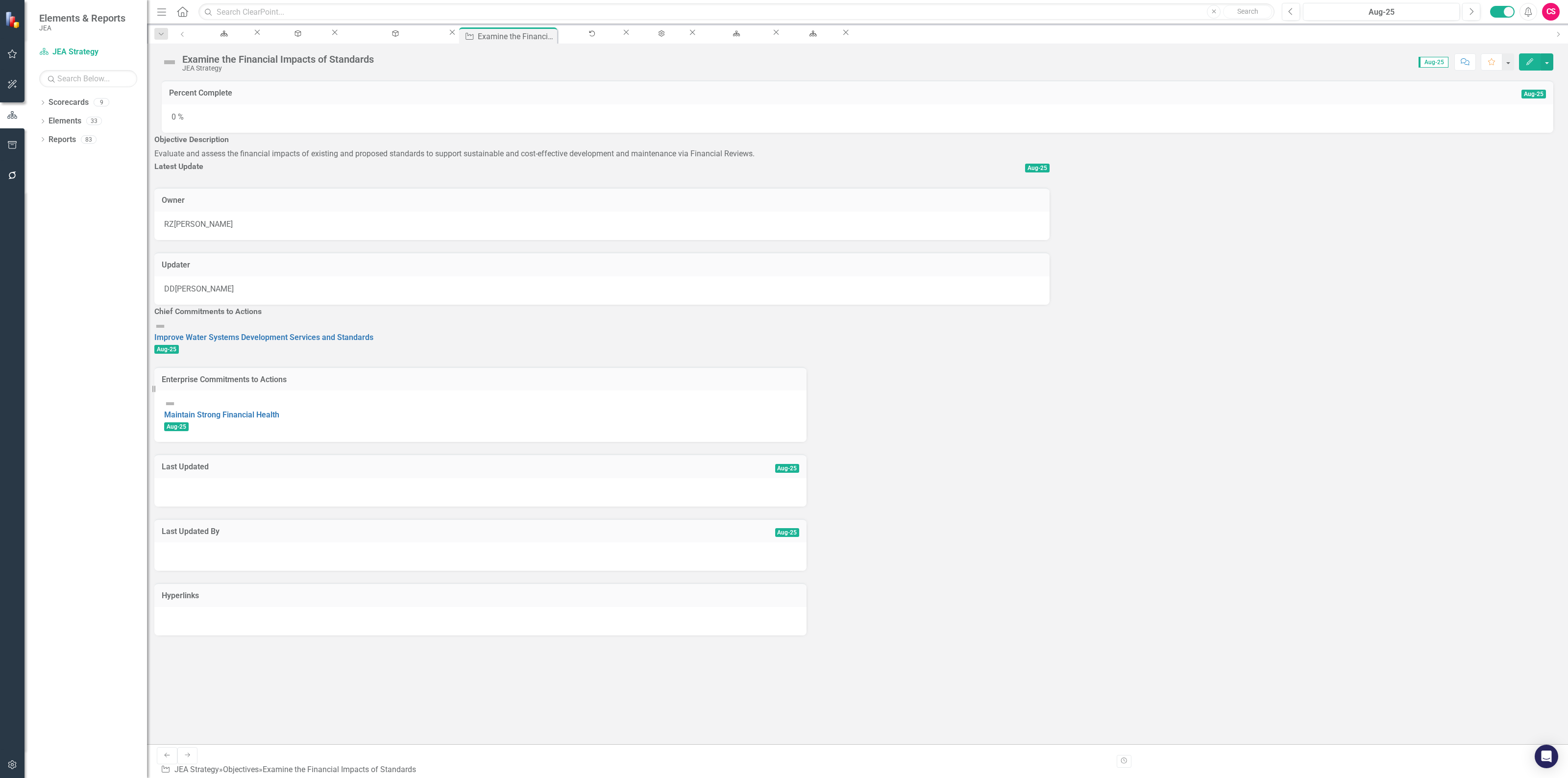
click at [1176, 63] on icon "Edit" at bounding box center [1530, 62] width 9 height 7
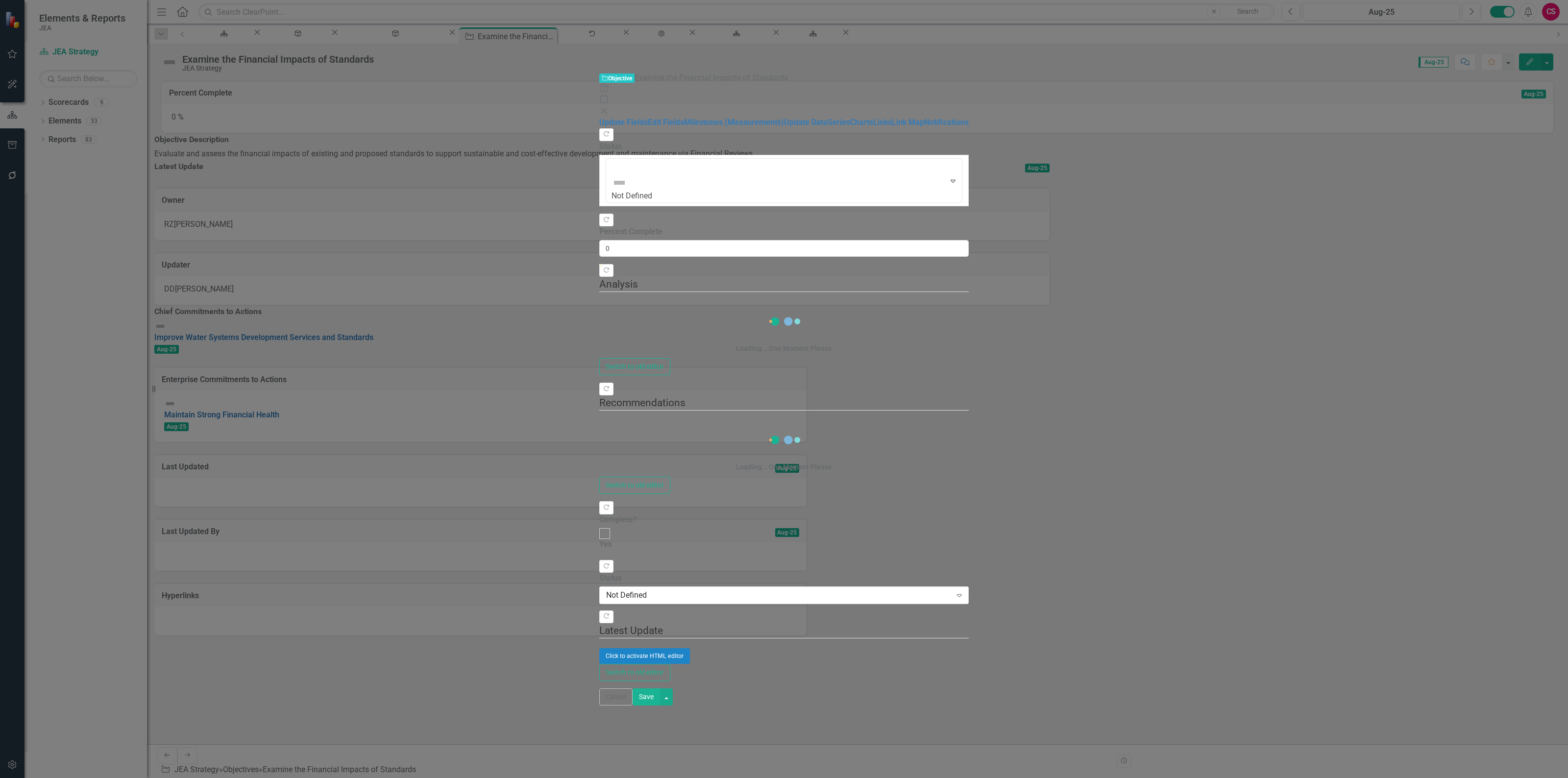
click at [969, 84] on div "Help Maximize Close" at bounding box center [784, 100] width 370 height 34
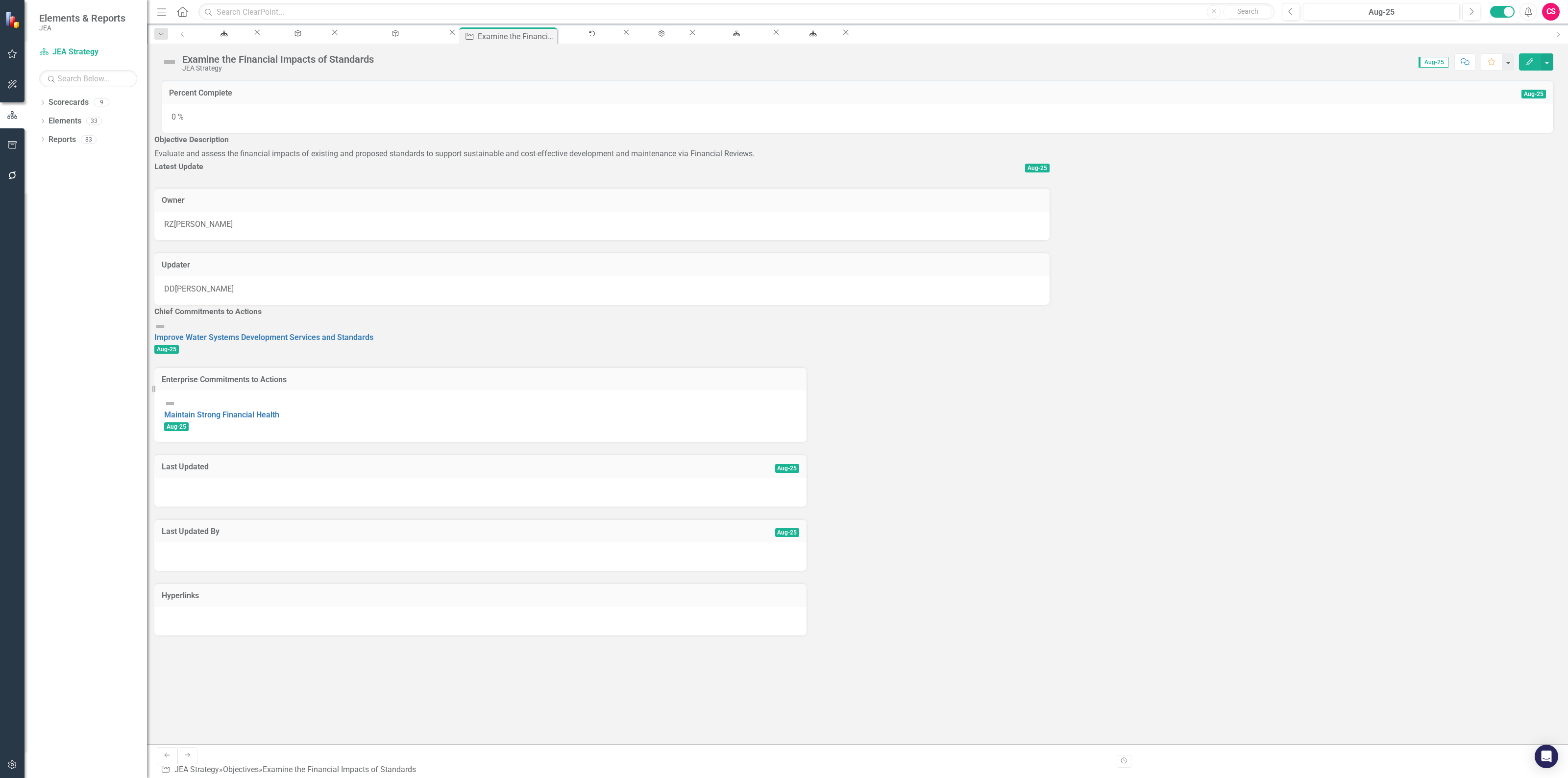
click at [1176, 63] on icon "Edit" at bounding box center [1530, 62] width 9 height 7
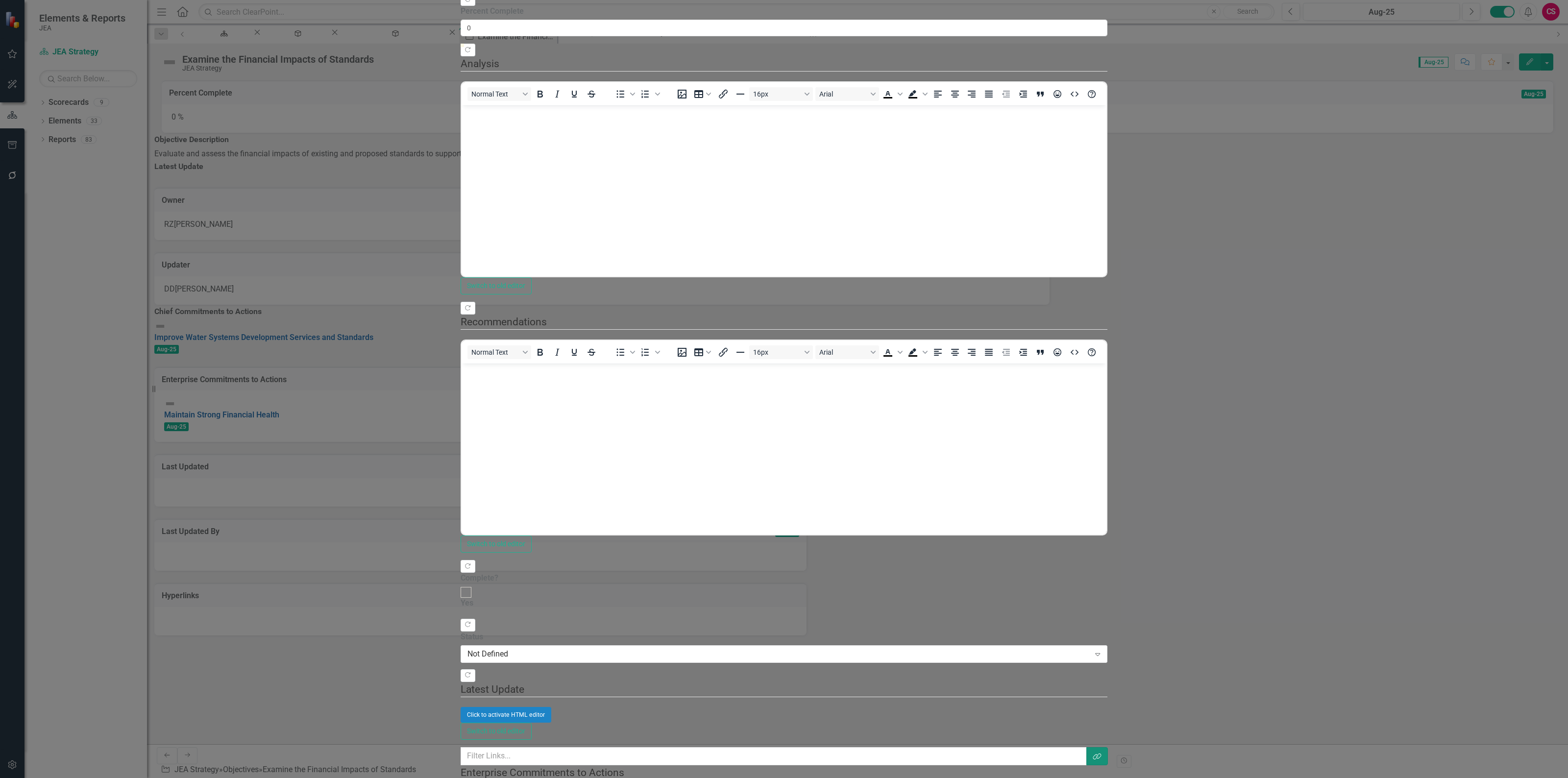
click at [1101, 631] on icon "Link Tag" at bounding box center [1097, 756] width 9 height 7
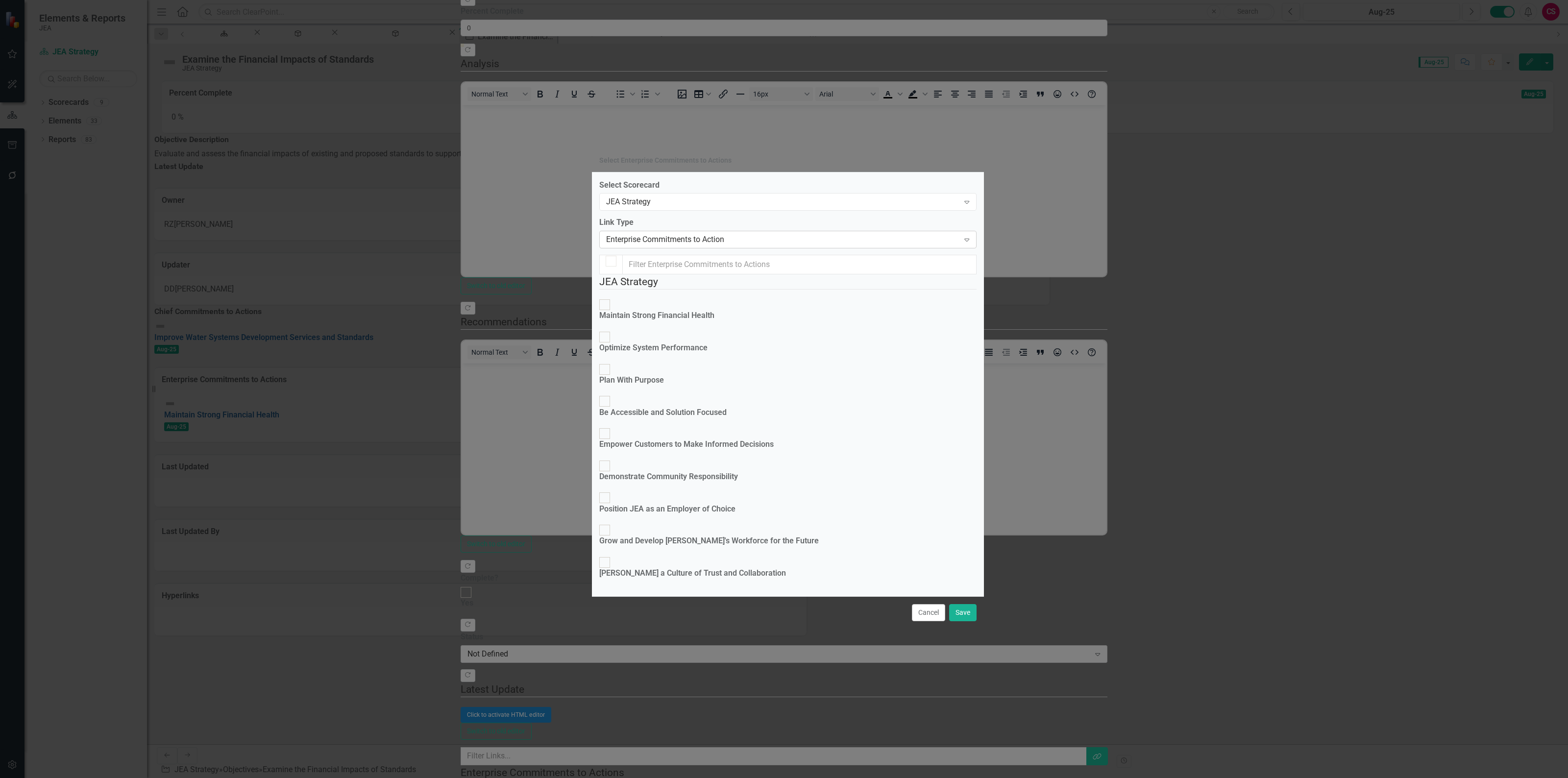
checkbox input "true"
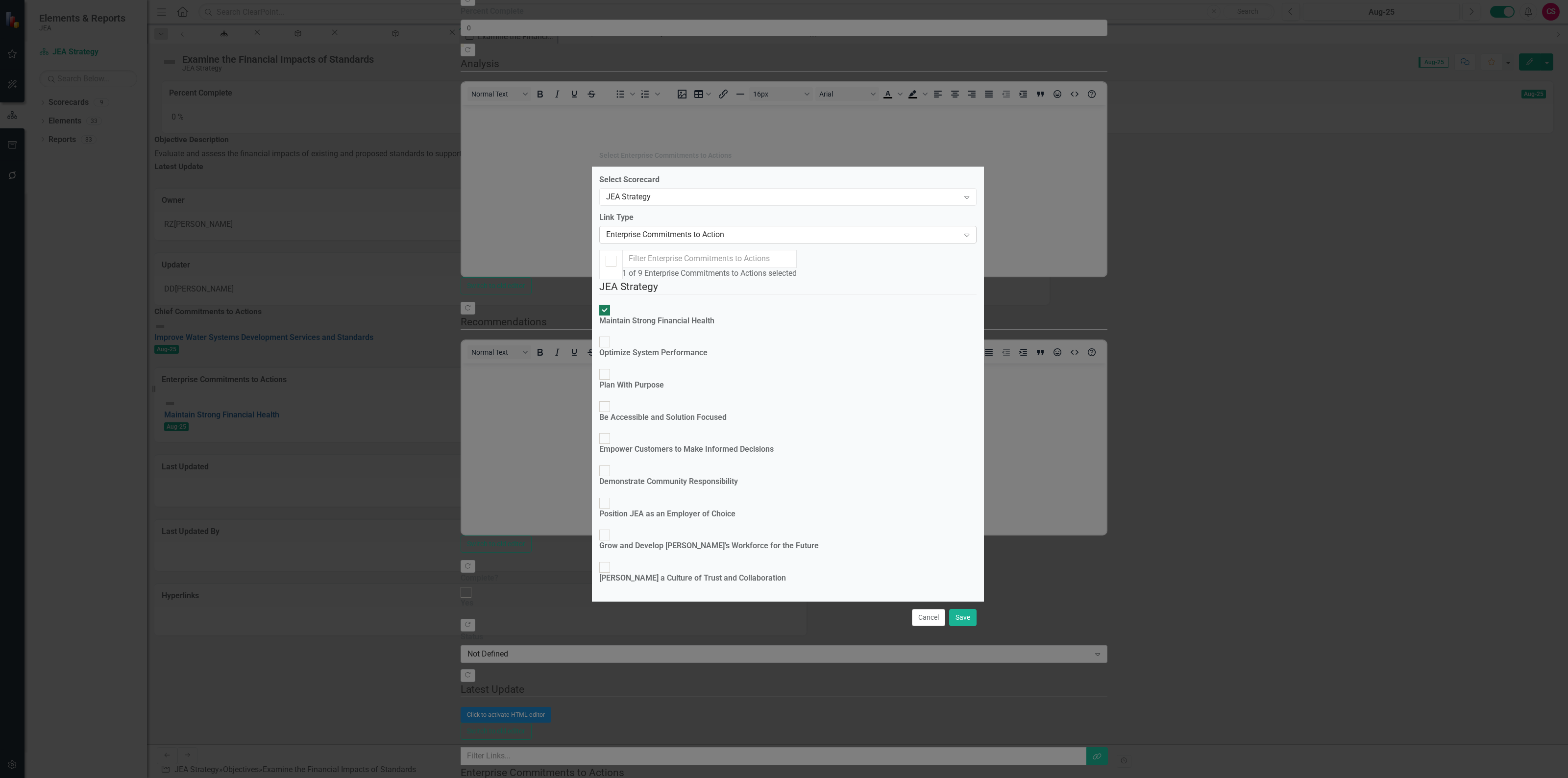
checkbox input "false"
click at [917, 626] on button "Cancel" at bounding box center [929, 618] width 34 height 17
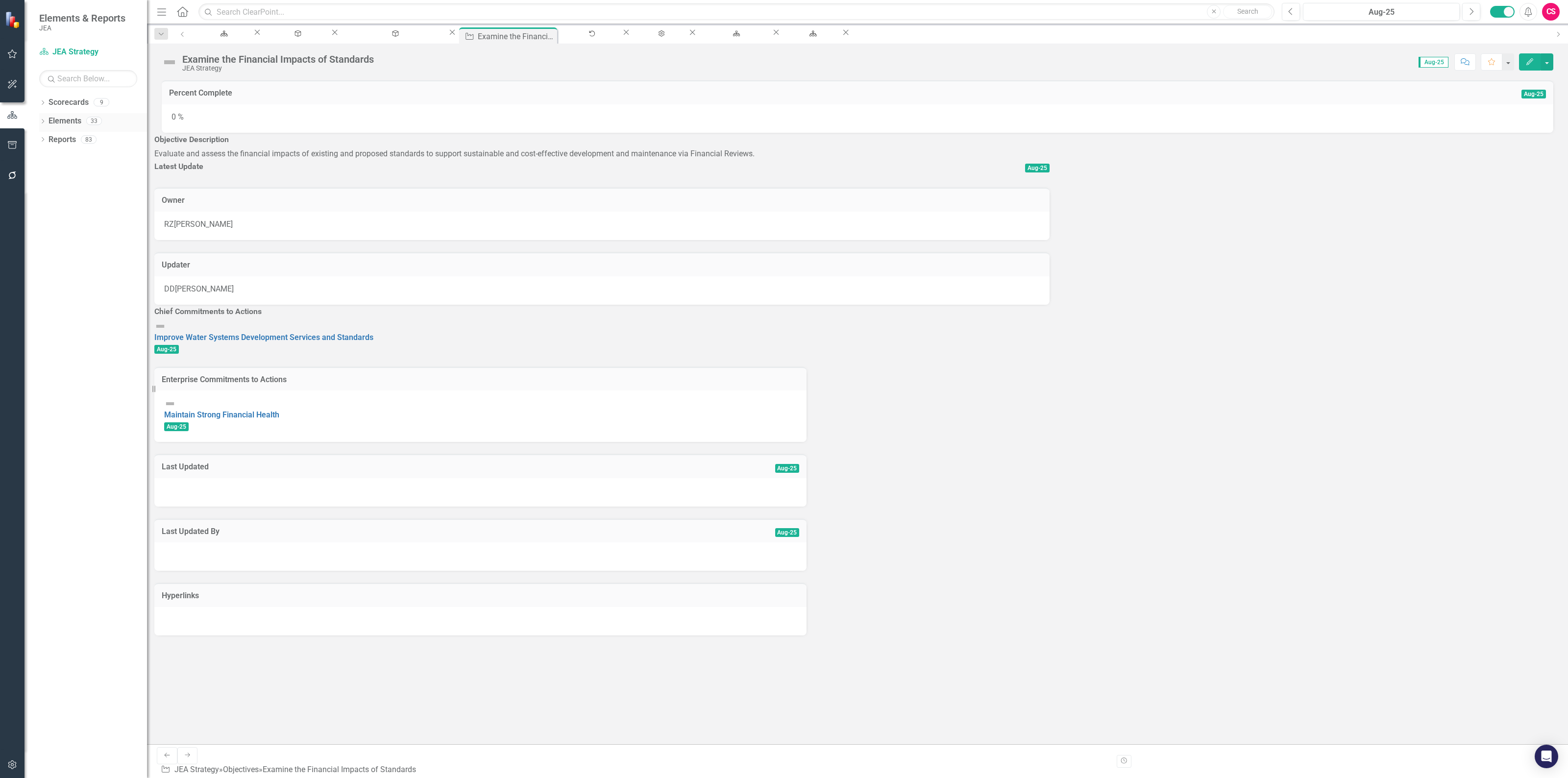
click at [60, 121] on link "Elements" at bounding box center [65, 121] width 33 height 11
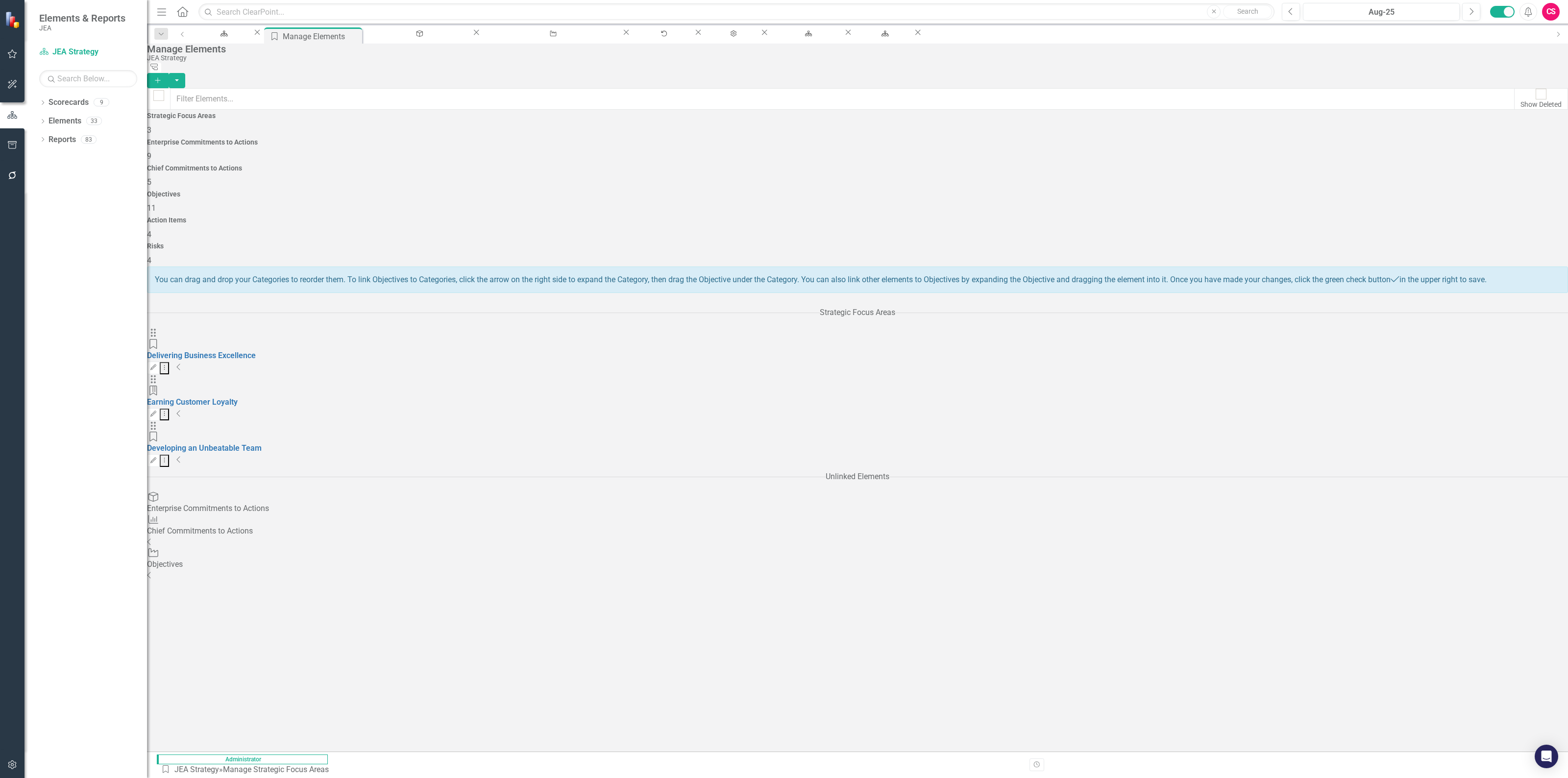
click at [534, 156] on div "Enterprise Commitments to Actions 9" at bounding box center [857, 150] width 1421 height 24
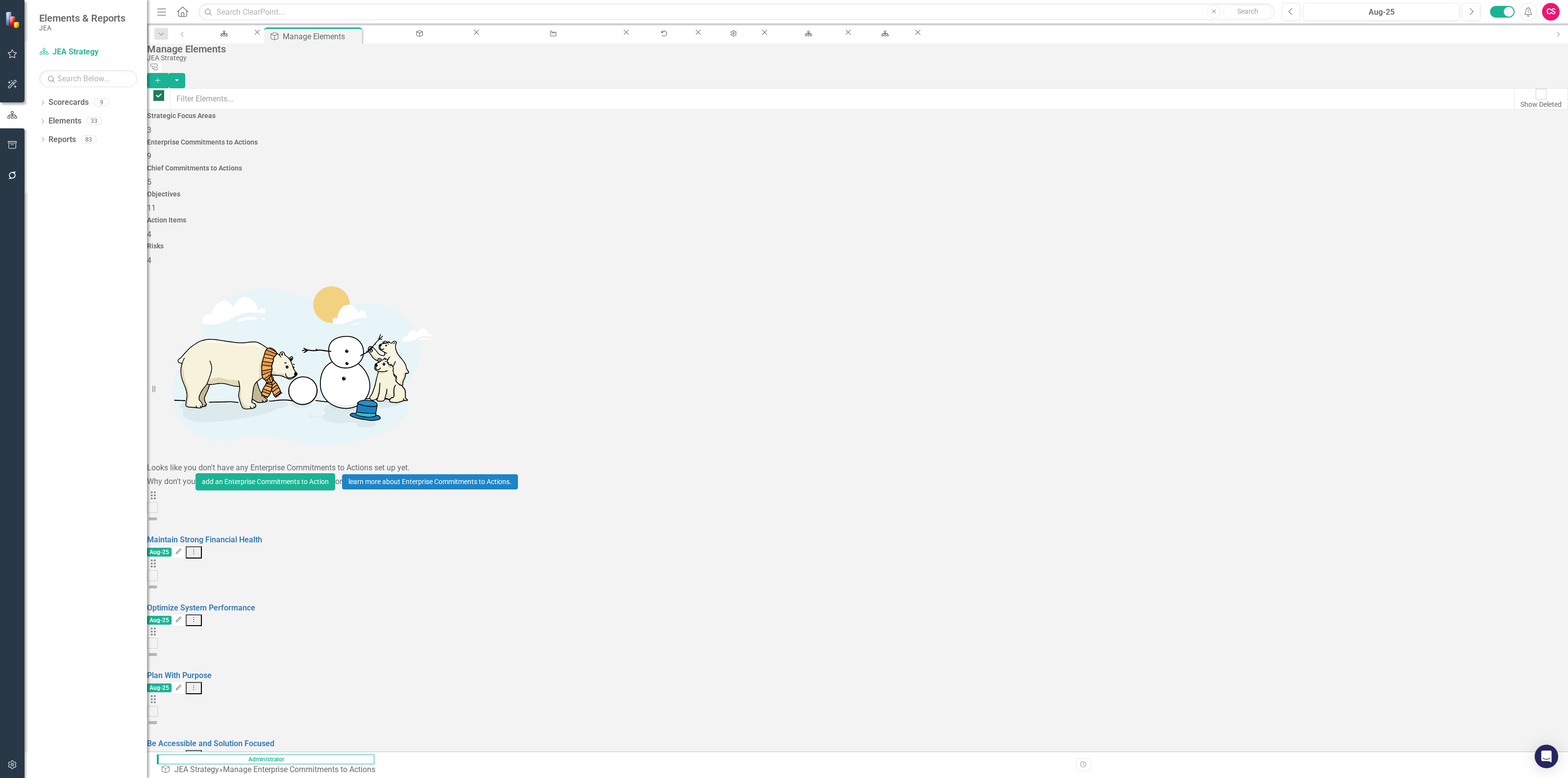
checkbox input "false"
click at [185, 546] on button "Edit" at bounding box center [178, 552] width 14 height 13
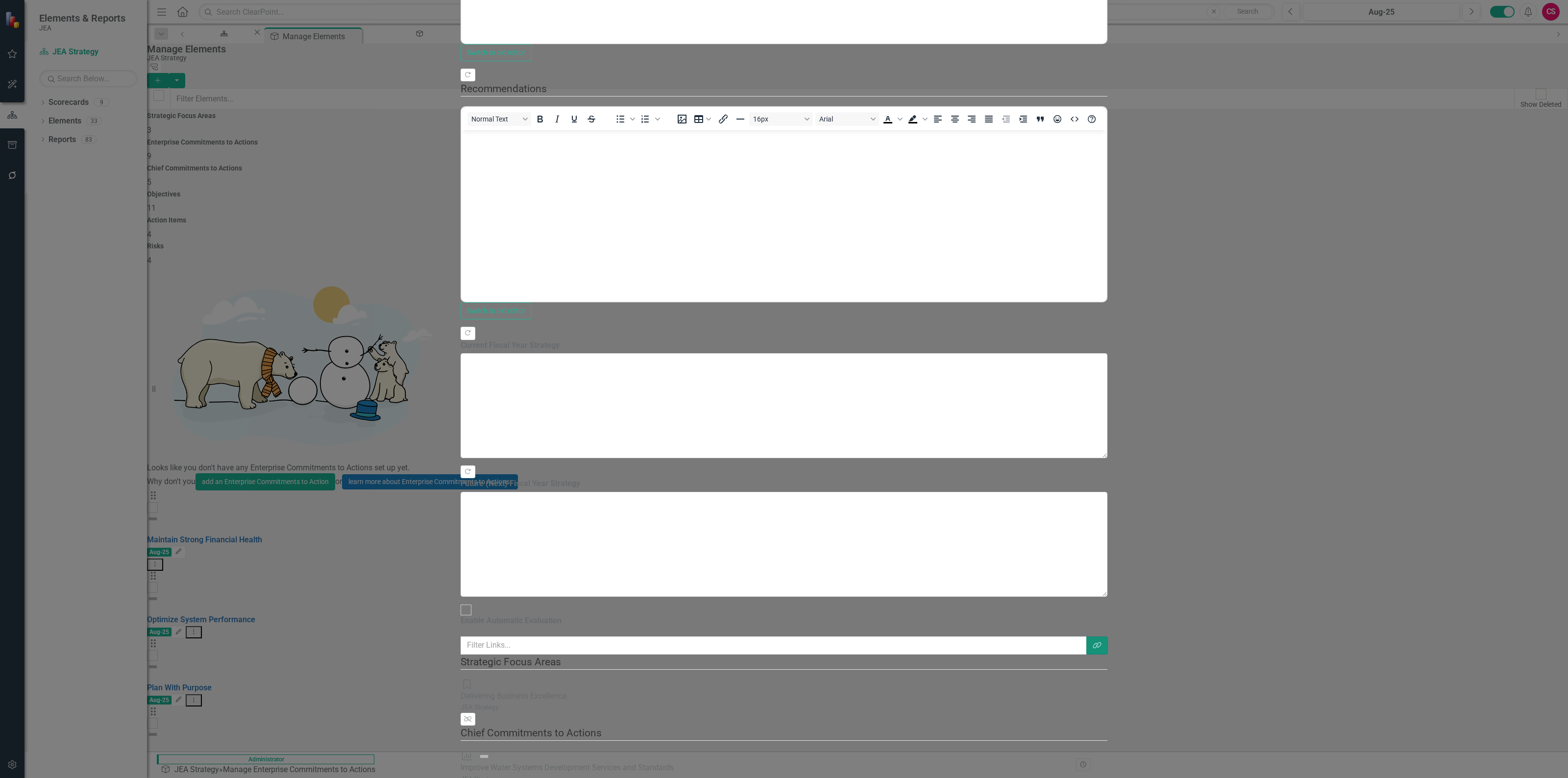
click at [1108, 631] on button "Link Tag" at bounding box center [1096, 646] width 21 height 18
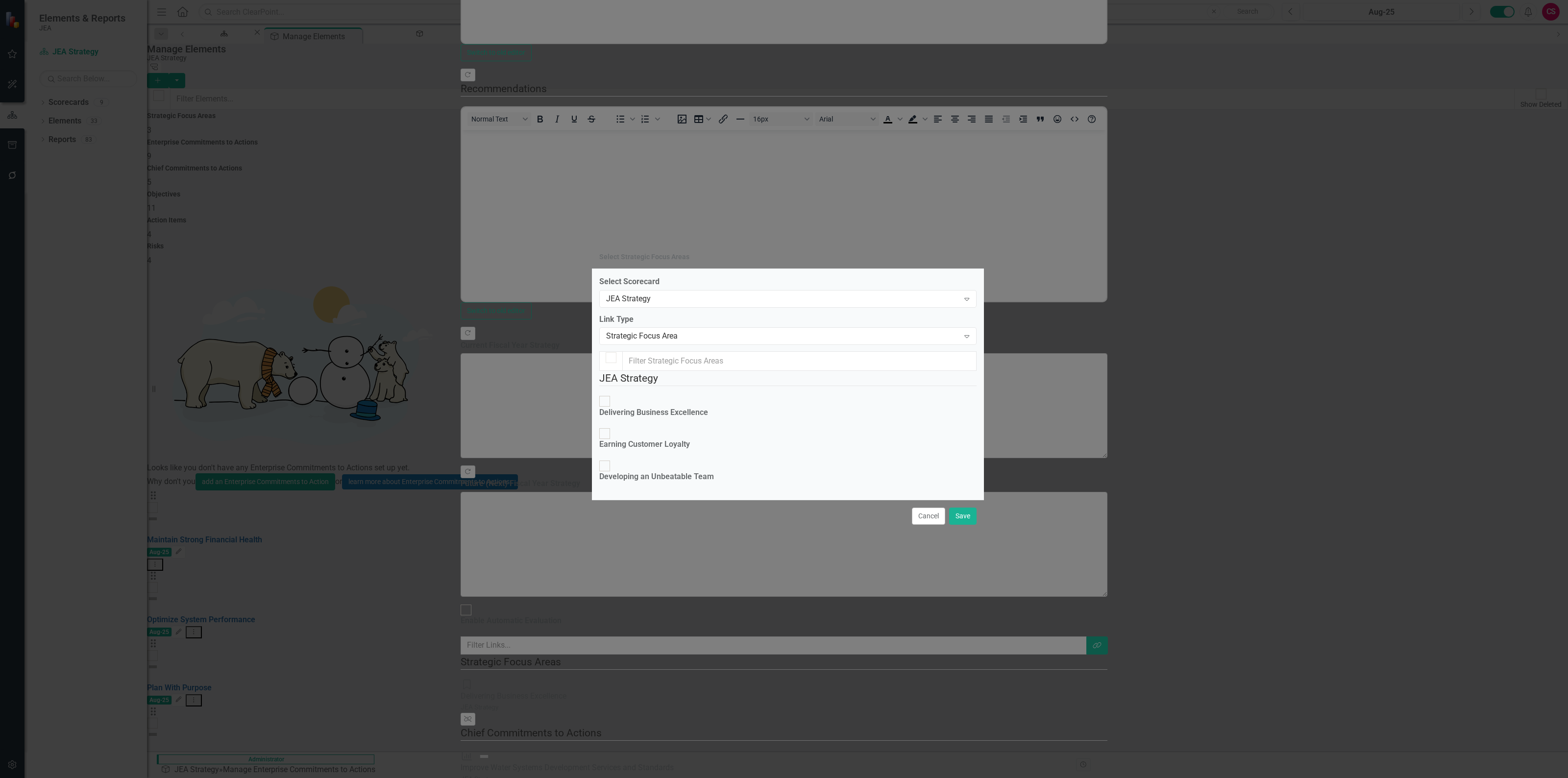
checkbox input "true"
checkbox input "false"
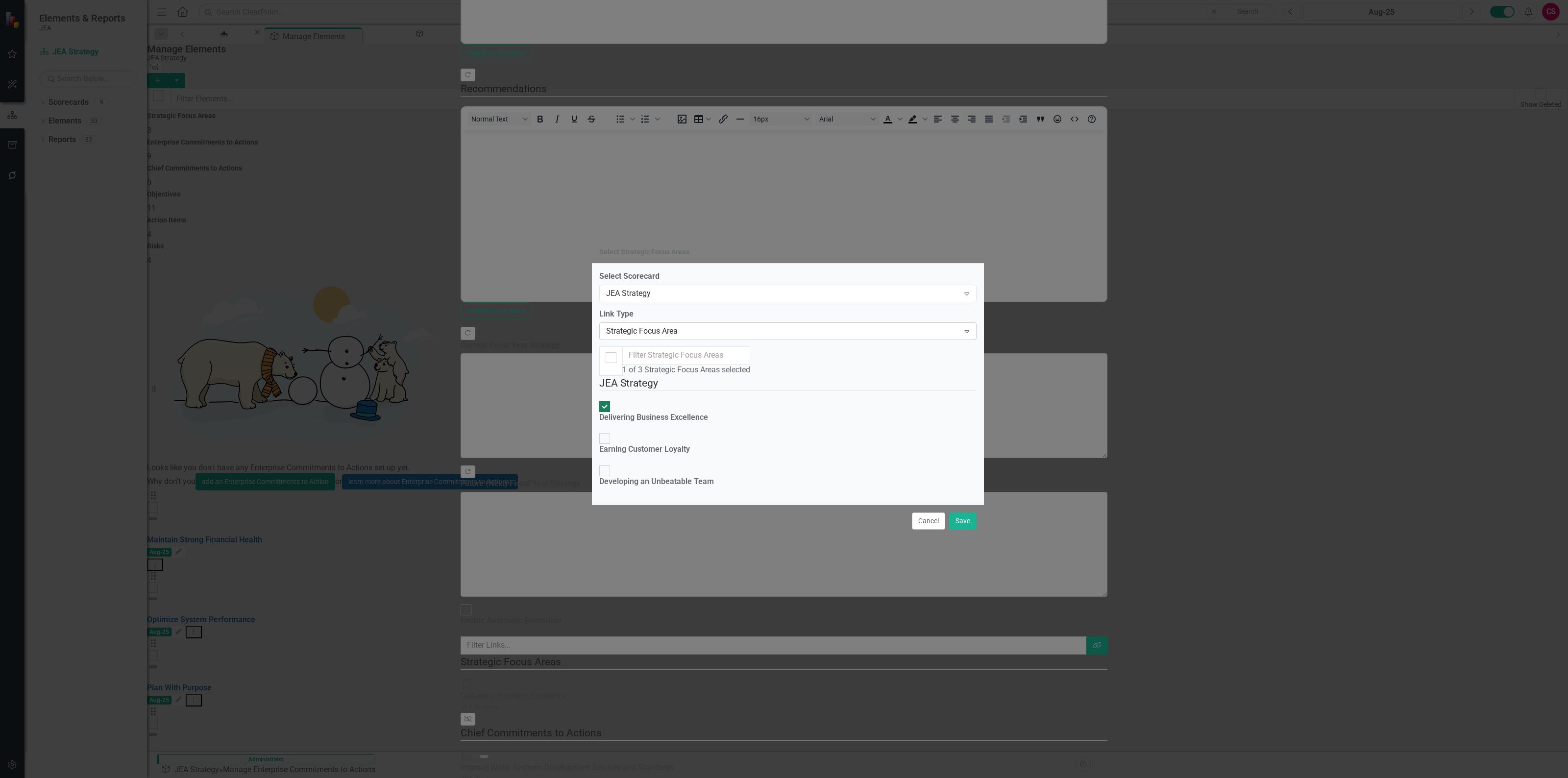
click at [680, 326] on div "Strategic Focus Area" at bounding box center [782, 331] width 353 height 11
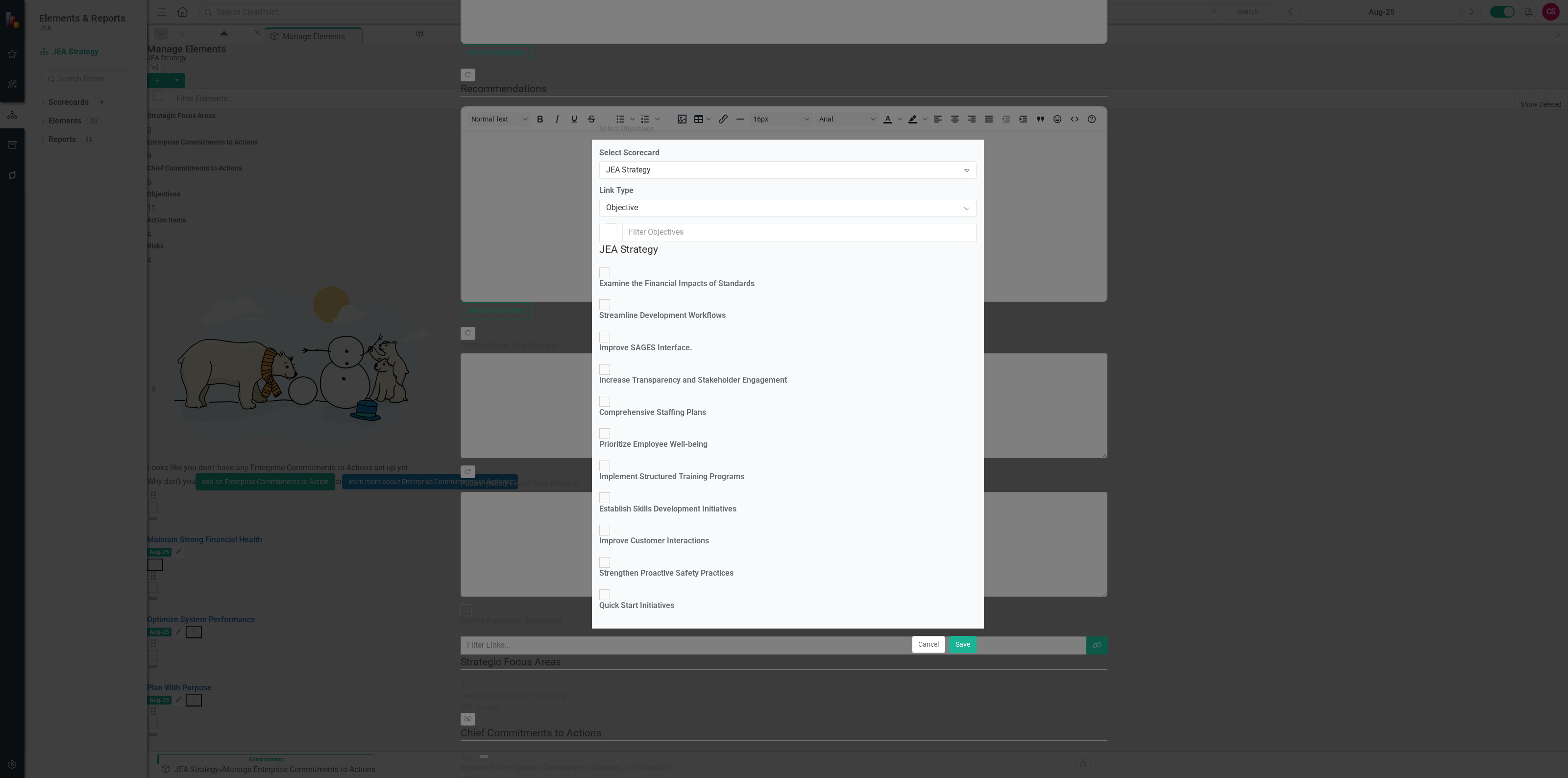
checkbox input "true"
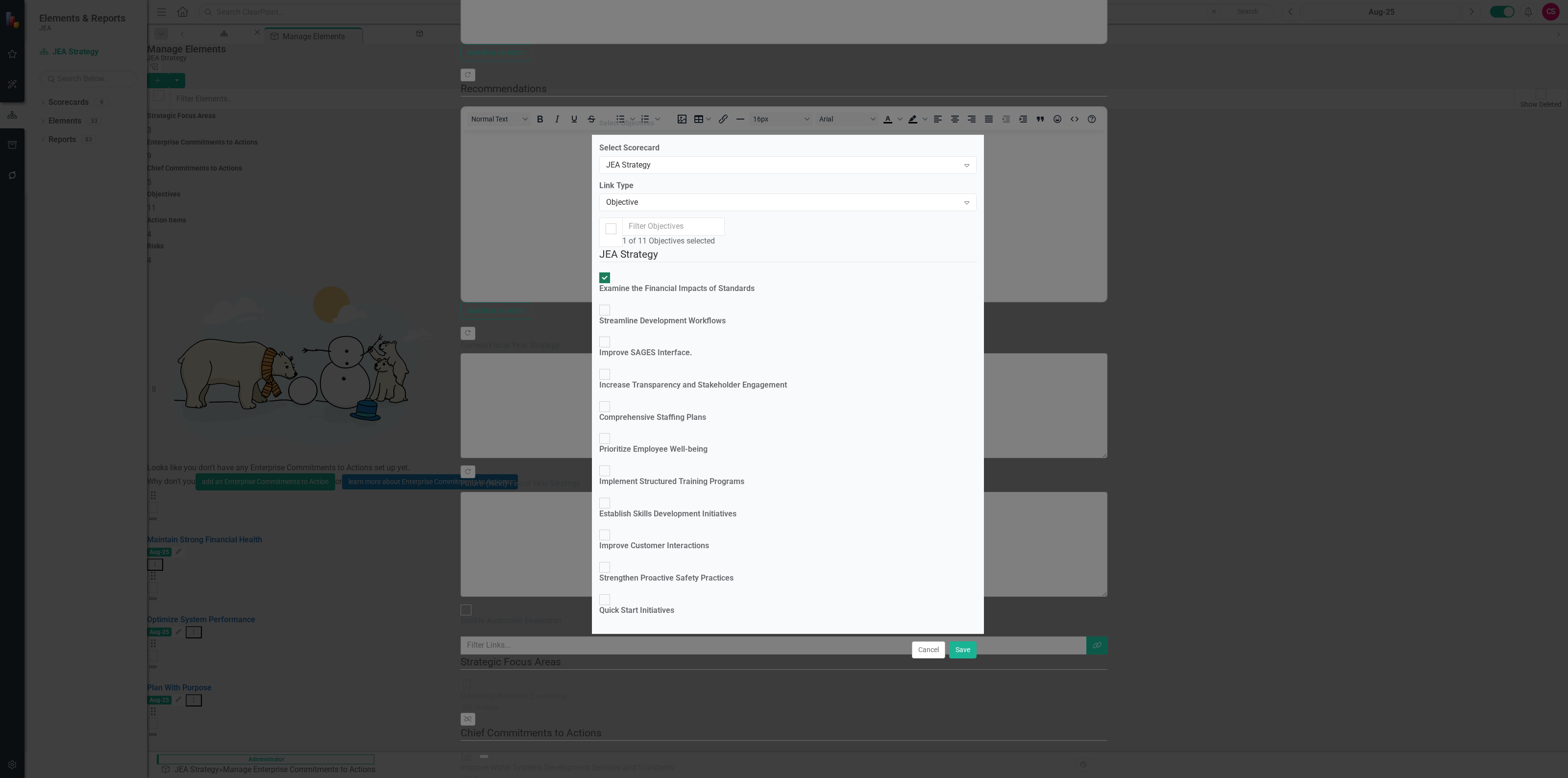
checkbox input "false"
click at [924, 631] on button "Cancel" at bounding box center [929, 650] width 34 height 17
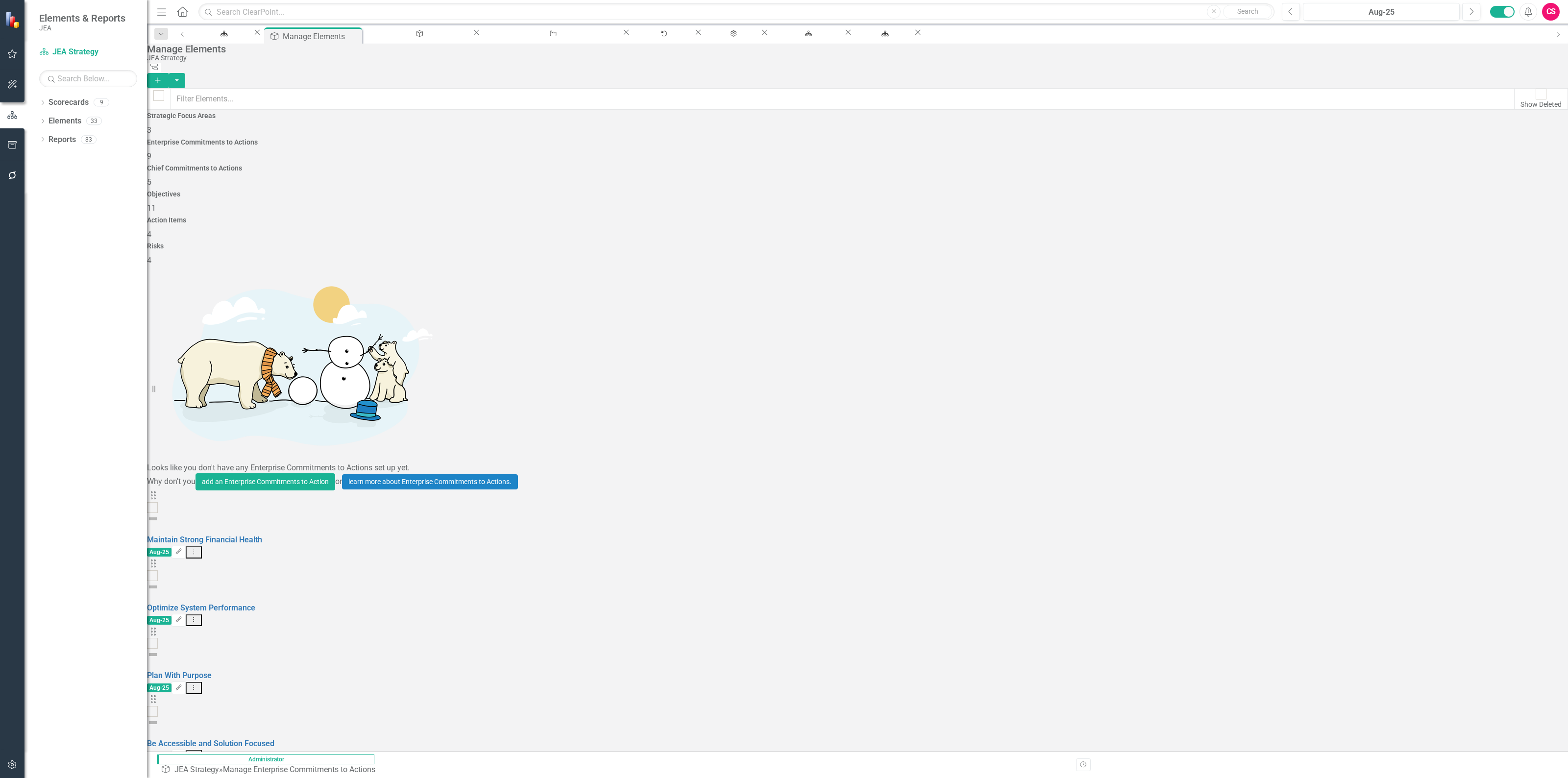
drag, startPoint x: 755, startPoint y: 123, endPoint x: 751, endPoint y: 128, distance: 6.4
click at [755, 165] on div "Chief Commitments to Actions 5" at bounding box center [857, 176] width 1421 height 24
click at [1032, 190] on div "Objectives 11" at bounding box center [857, 202] width 1421 height 24
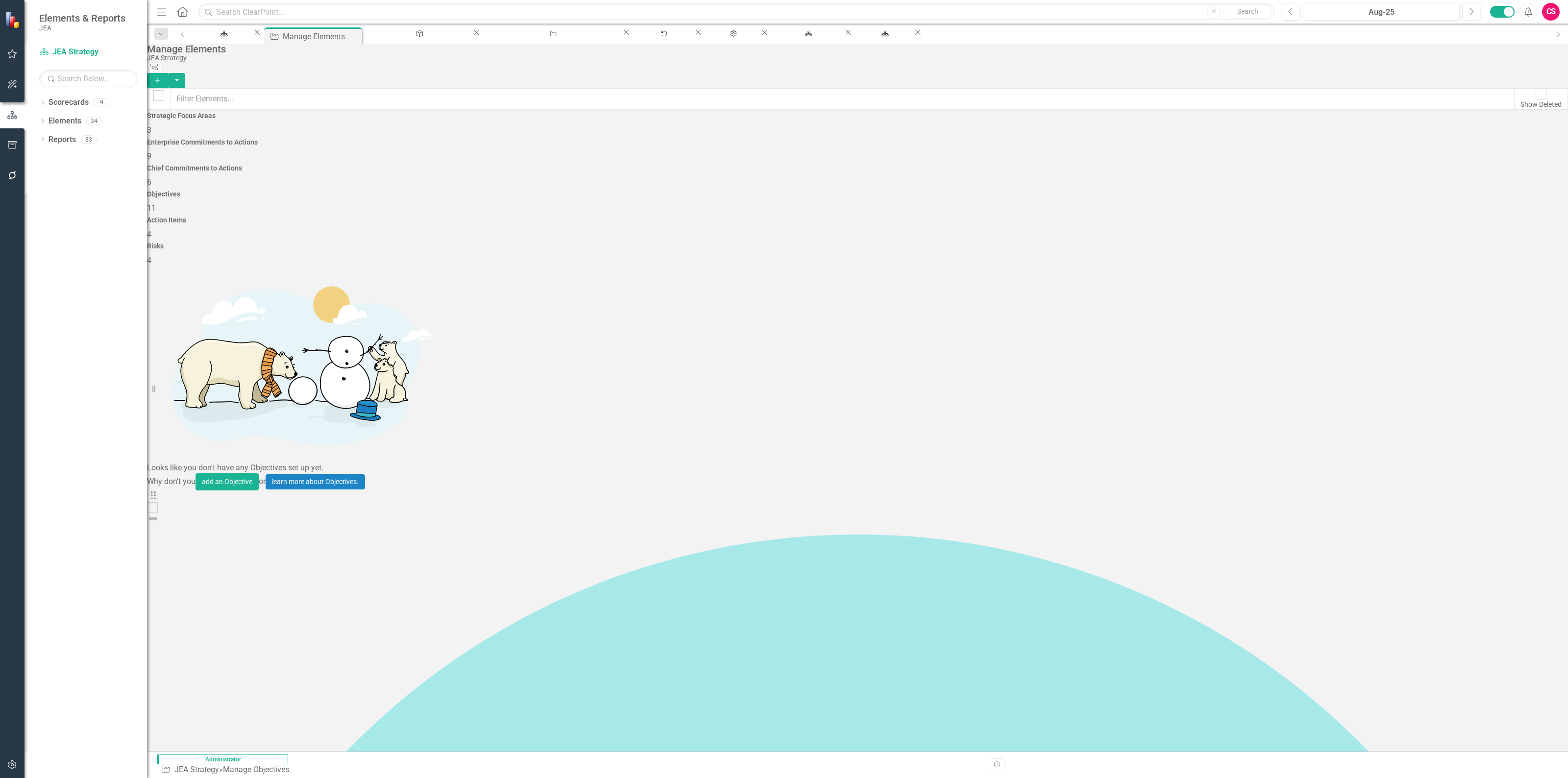
click at [763, 165] on h4 "Chief Commitments to Actions" at bounding box center [857, 168] width 1421 height 7
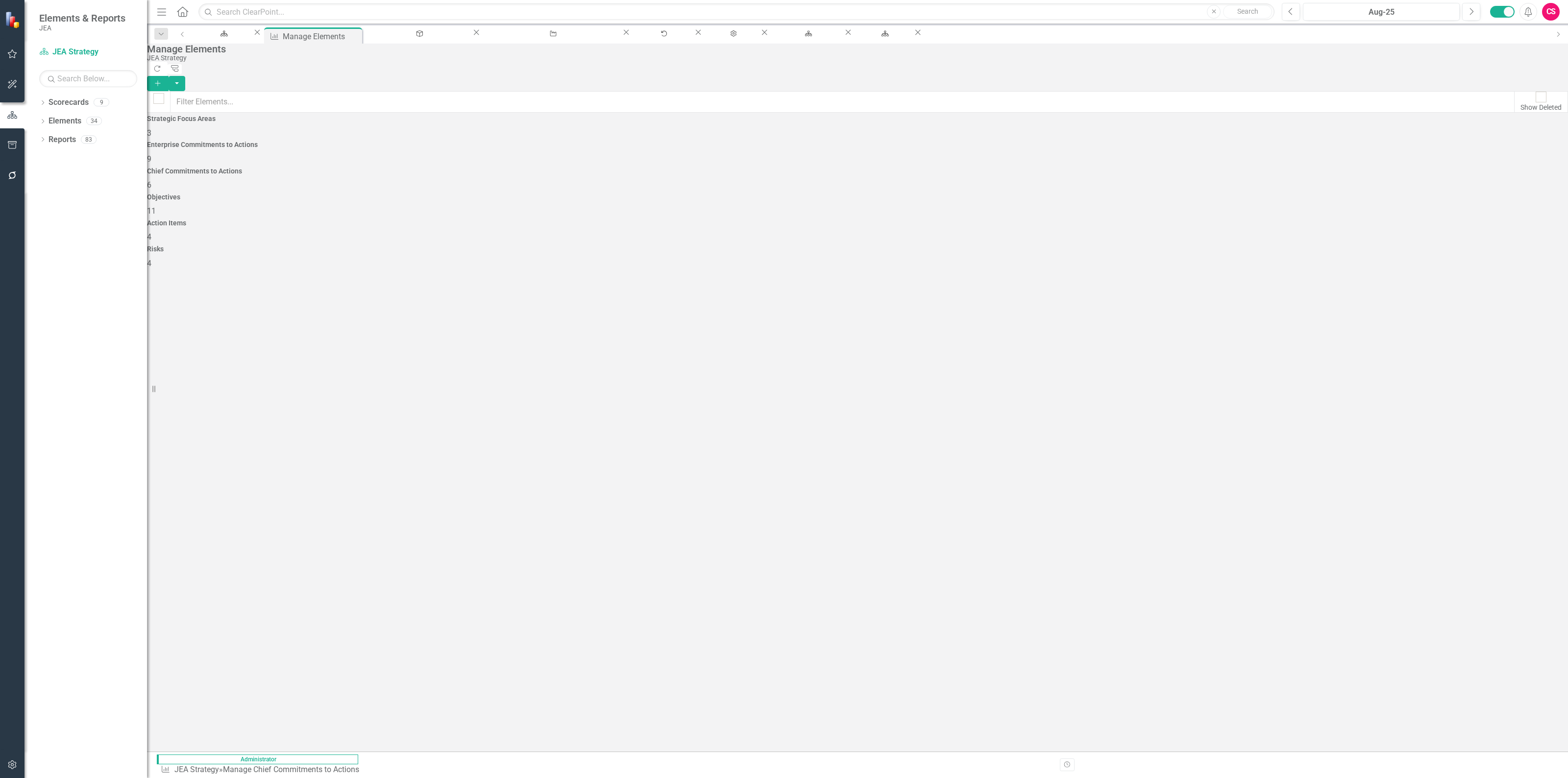
click at [1176, 220] on div "Action Items 4" at bounding box center [857, 231] width 1421 height 24
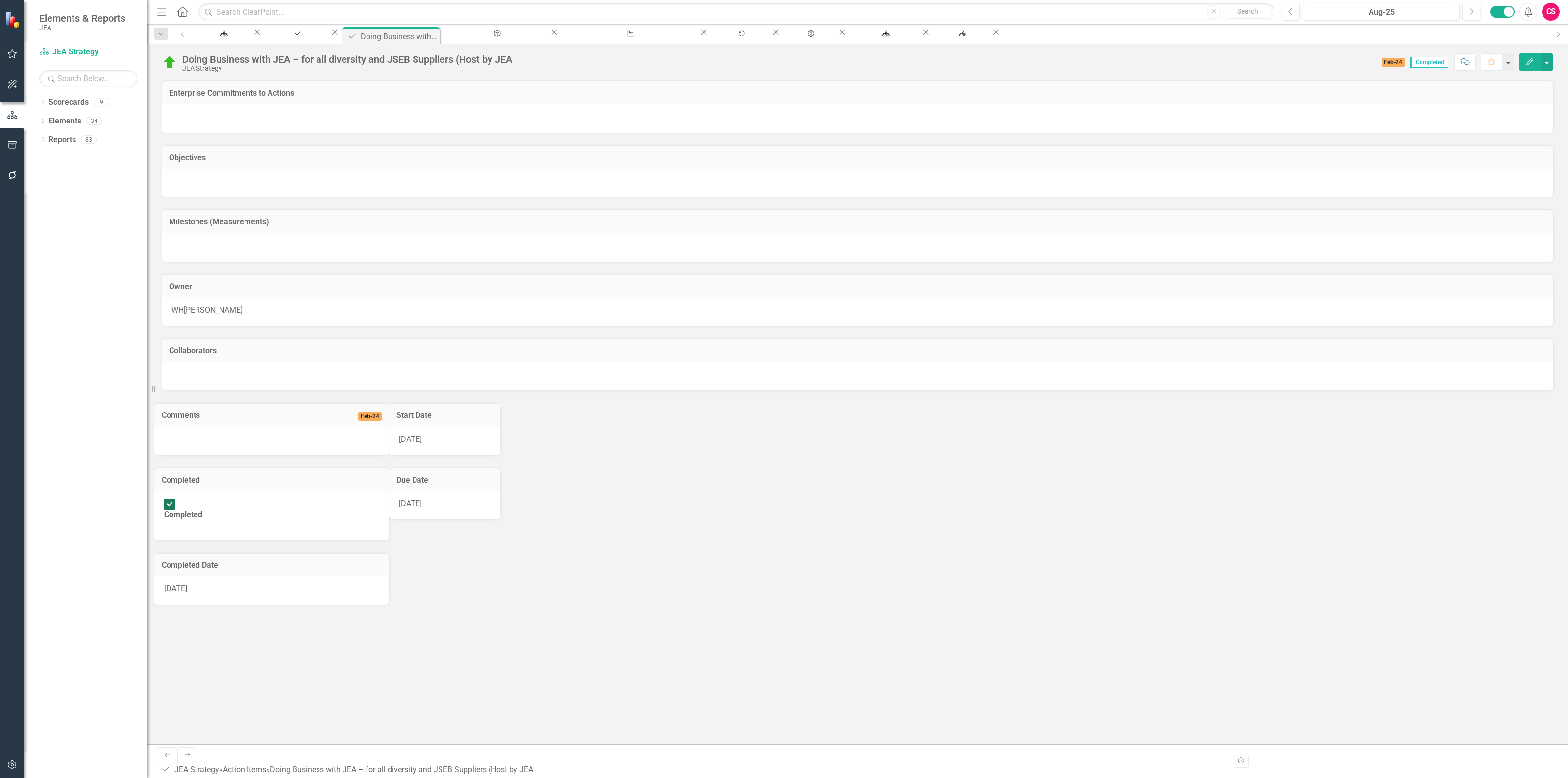
click at [171, 65] on img at bounding box center [170, 62] width 16 height 16
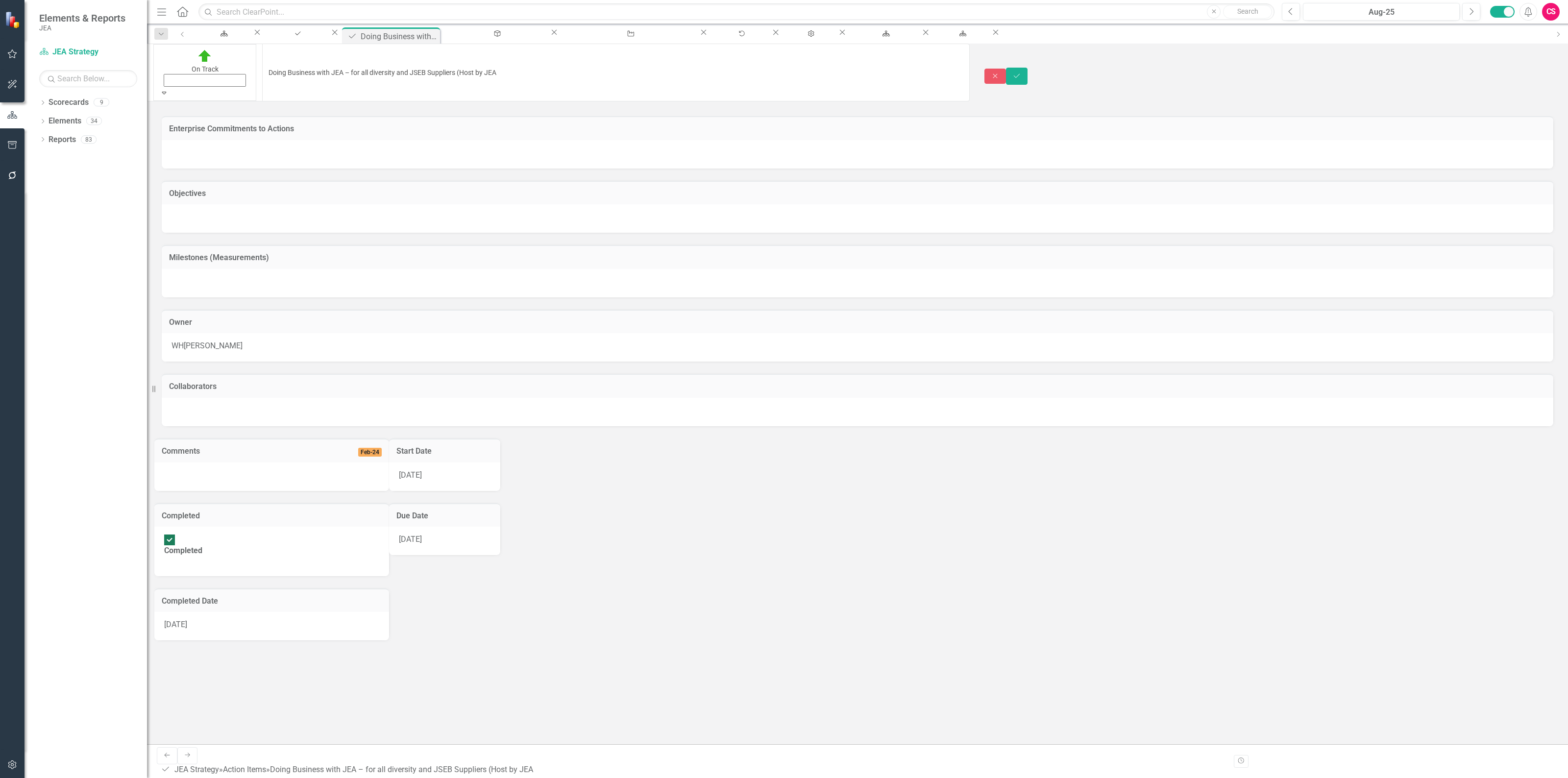
click at [171, 65] on div "On Track Expand" at bounding box center [205, 73] width 90 height 50
click at [168, 50] on div "On Track Expand" at bounding box center [205, 73] width 90 height 50
click at [1006, 66] on button "Close" at bounding box center [994, 73] width 21 height 15
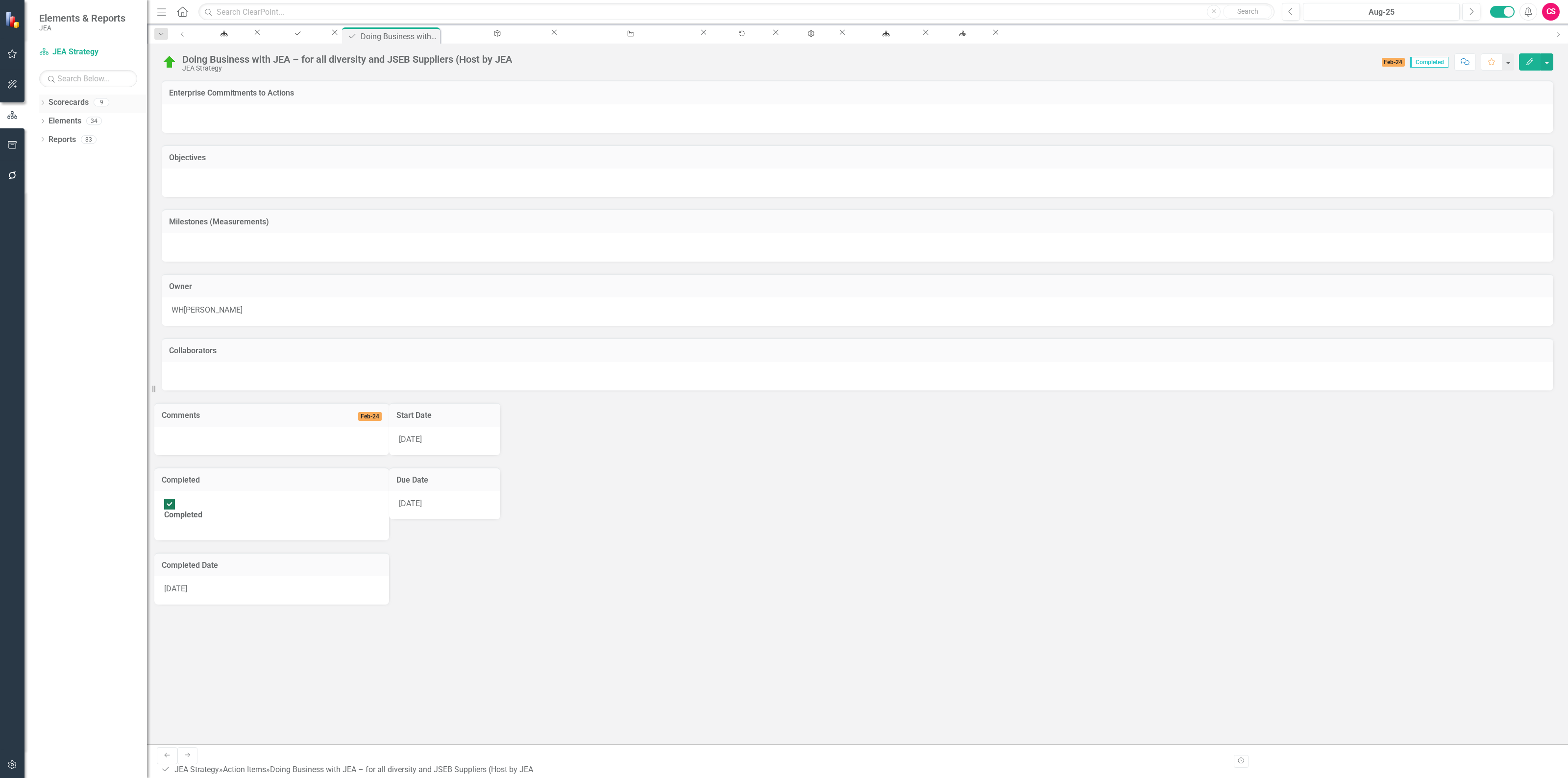
click at [86, 103] on link "Scorecards" at bounding box center [69, 103] width 40 height 11
